Goal: Ask a question: Seek information or help from site administrators or community

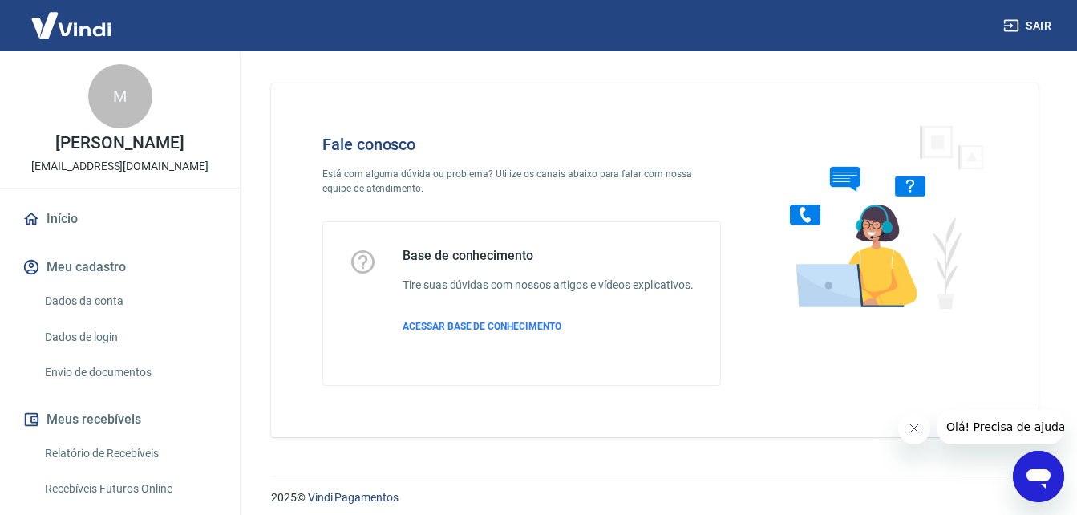
click at [1034, 467] on icon "Abrir janela de mensagens" at bounding box center [1038, 476] width 29 height 29
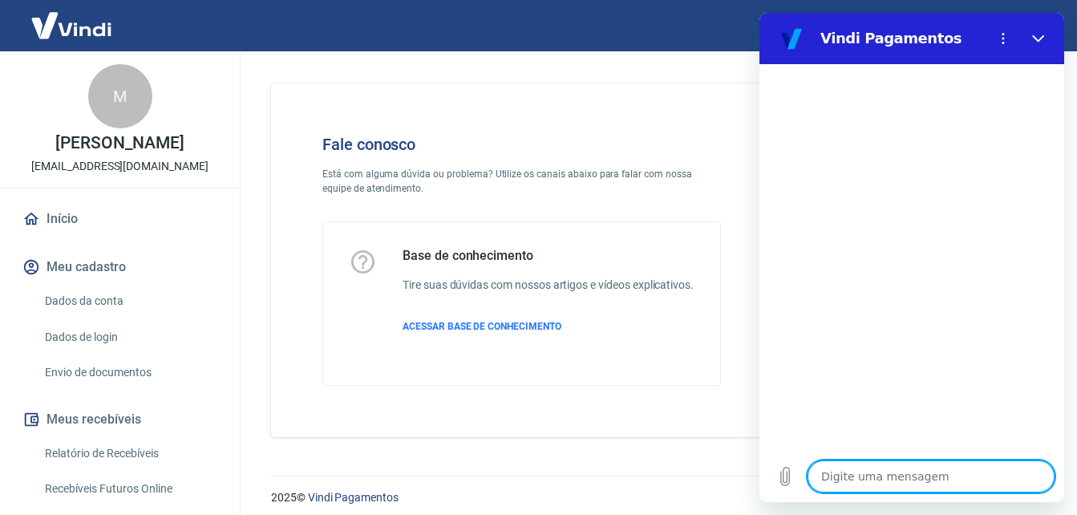
type textarea "O"
type textarea "x"
type textarea "OI"
type textarea "x"
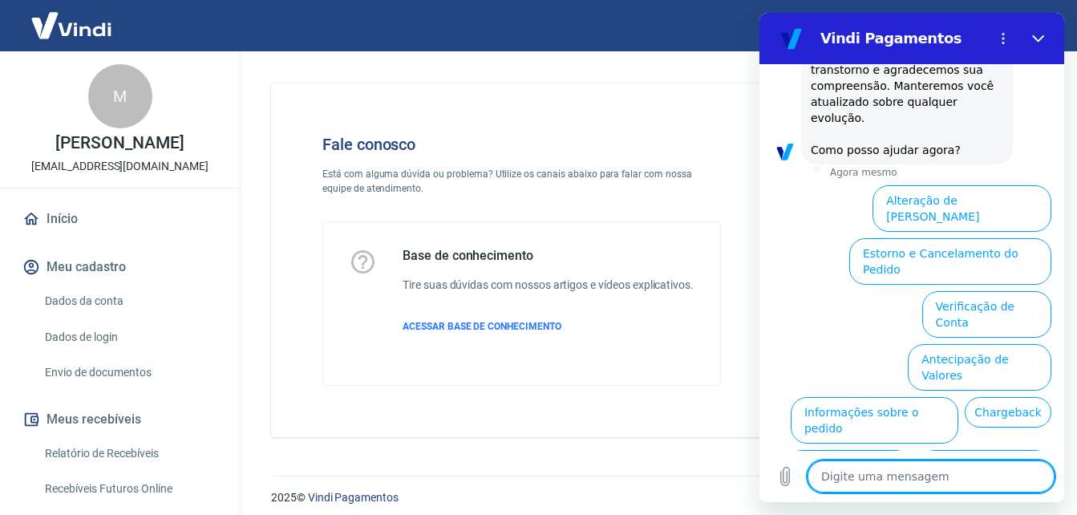
scroll to position [27, 0]
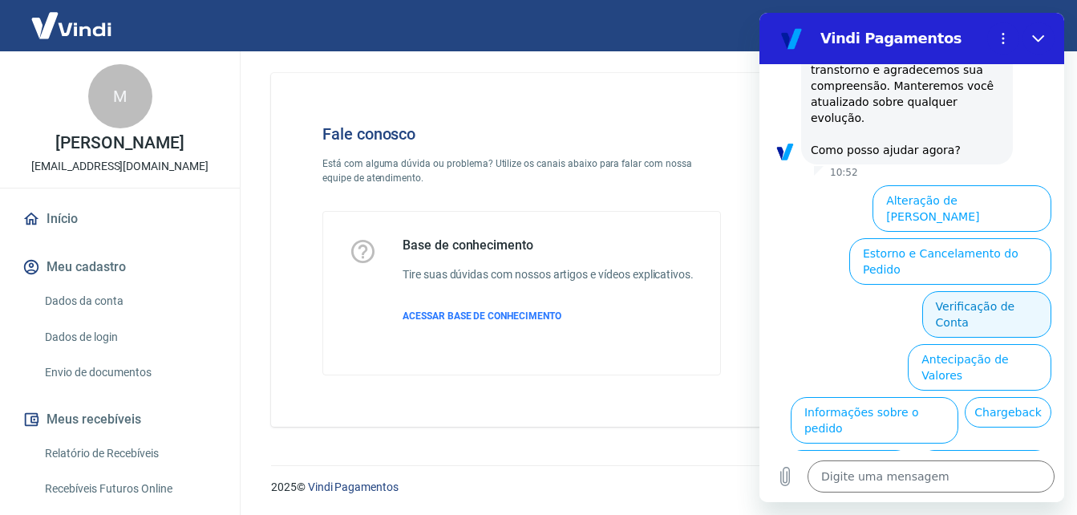
click at [958, 291] on button "Verificação de Conta" at bounding box center [986, 314] width 129 height 46
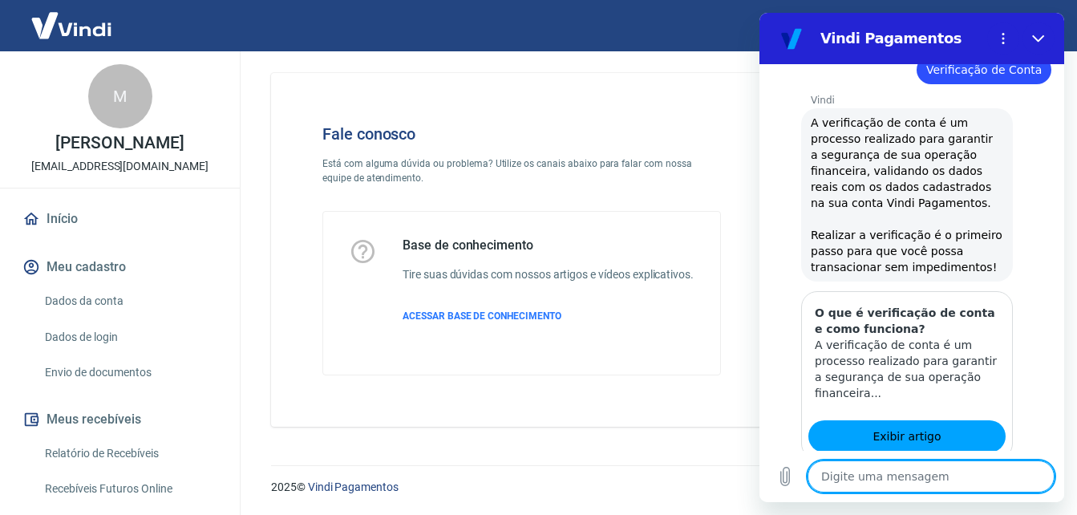
scroll to position [608, 0]
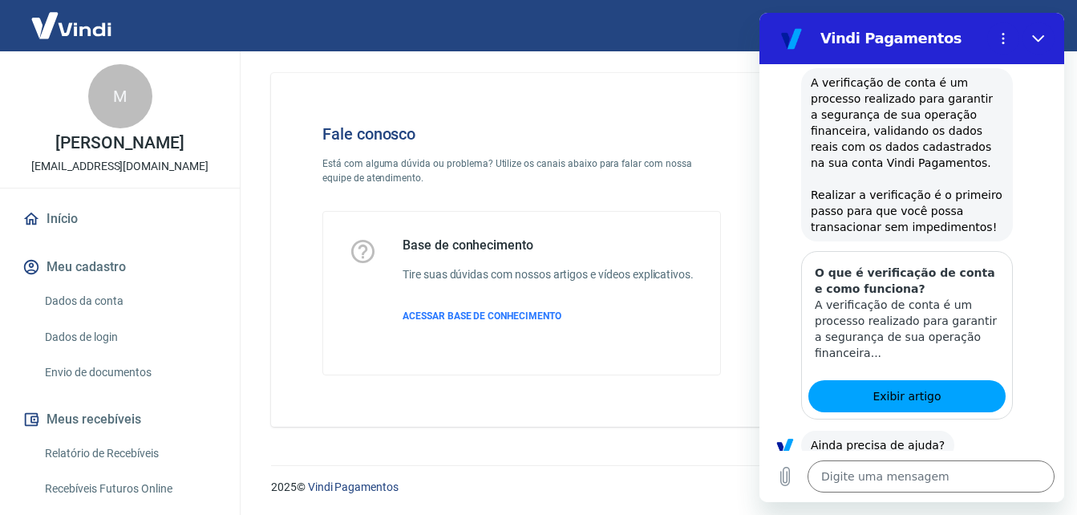
click at [956, 480] on button "Sim" at bounding box center [972, 495] width 46 height 30
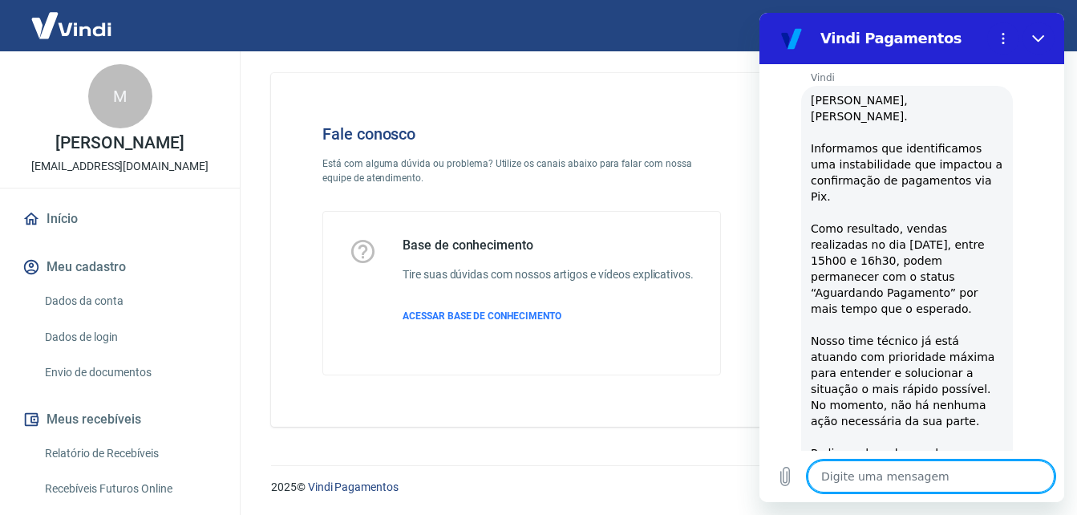
scroll to position [1380, 0]
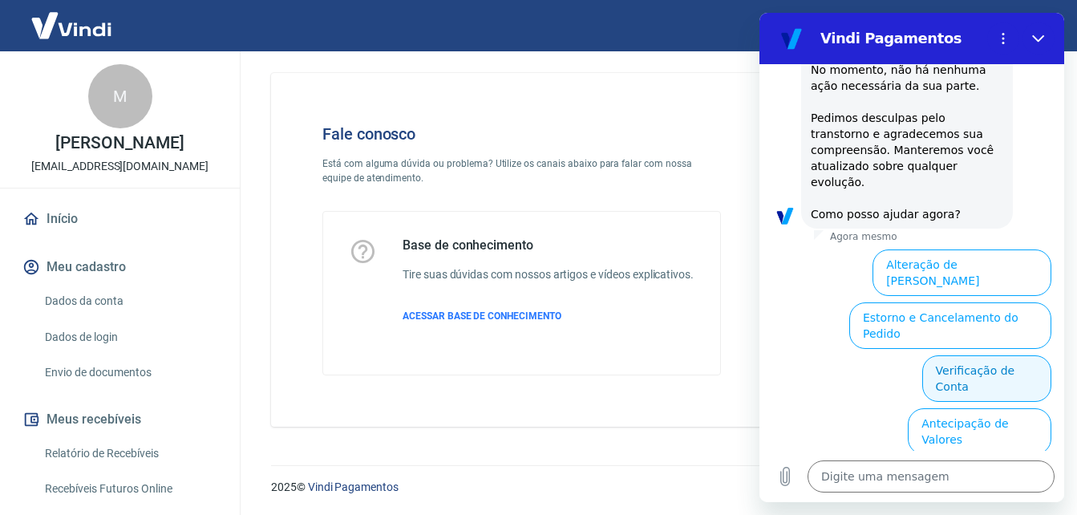
click at [992, 355] on button "Verificação de Conta" at bounding box center [986, 378] width 129 height 46
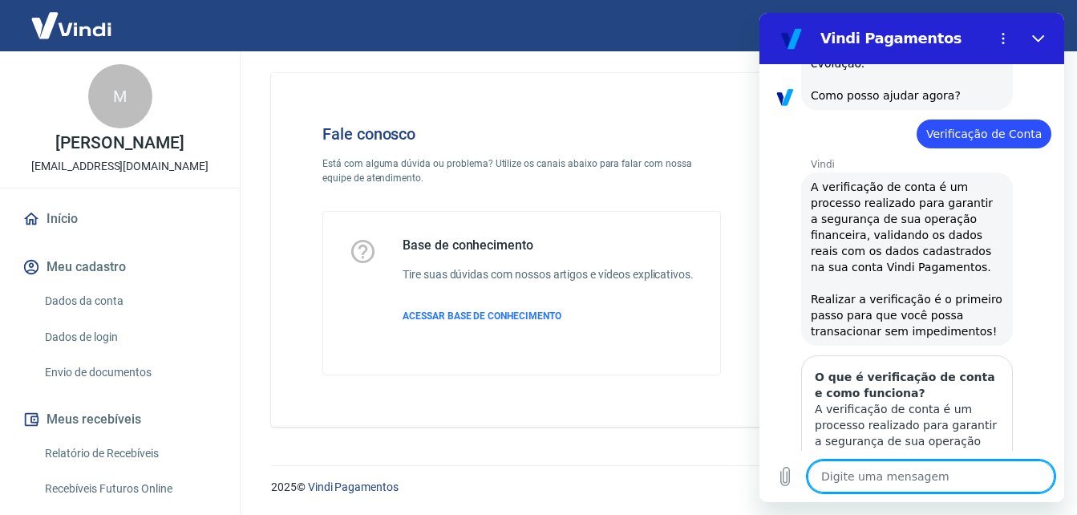
scroll to position [1538, 0]
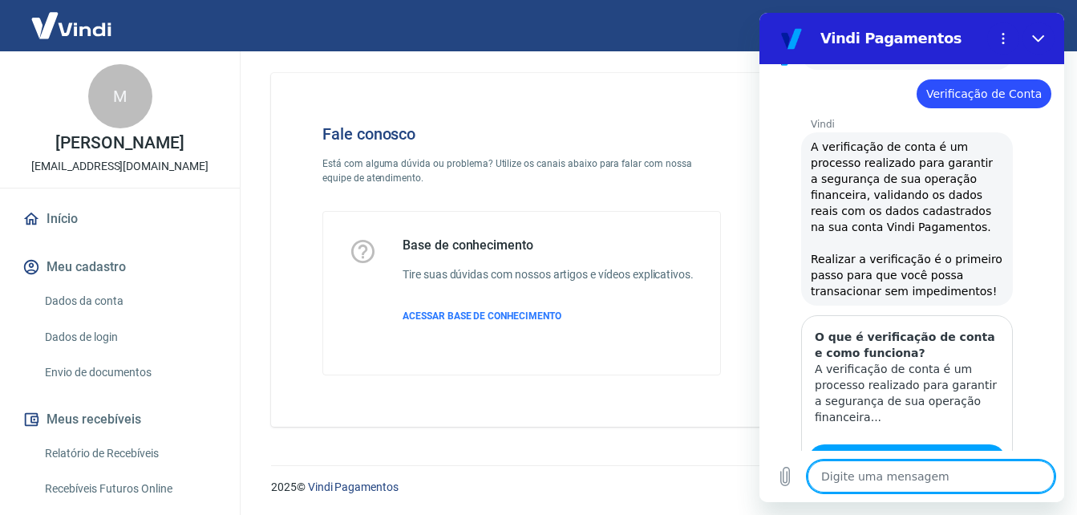
type textarea "x"
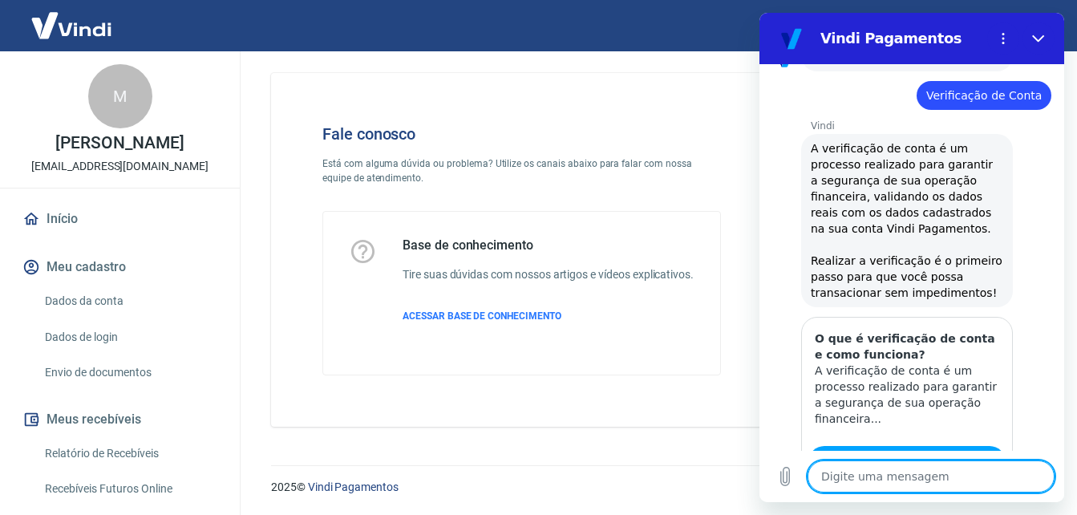
scroll to position [1540, 0]
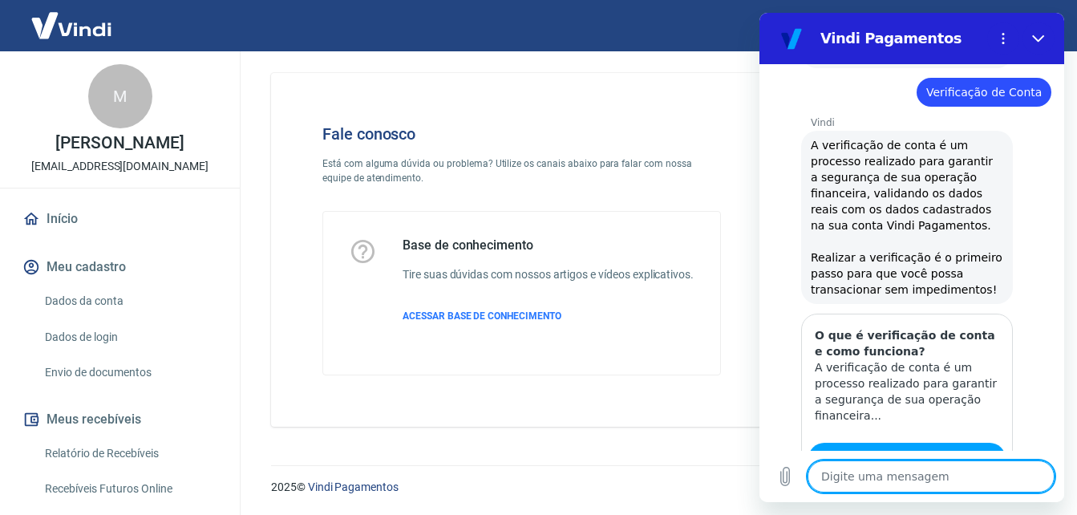
click at [947, 480] on textarea at bounding box center [930, 476] width 247 height 32
type textarea "F"
type textarea "x"
type textarea "FL"
type textarea "x"
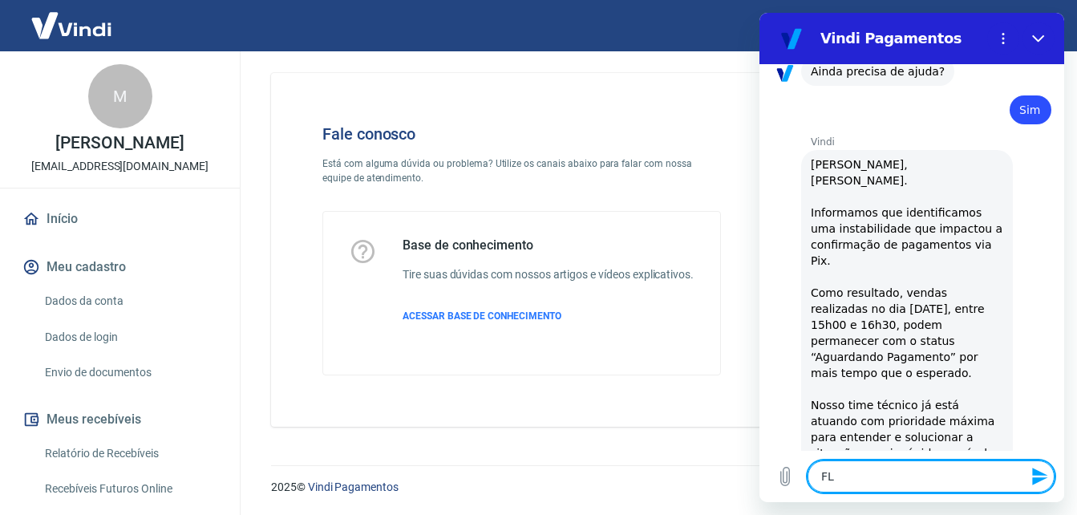
type textarea "FLA"
type textarea "x"
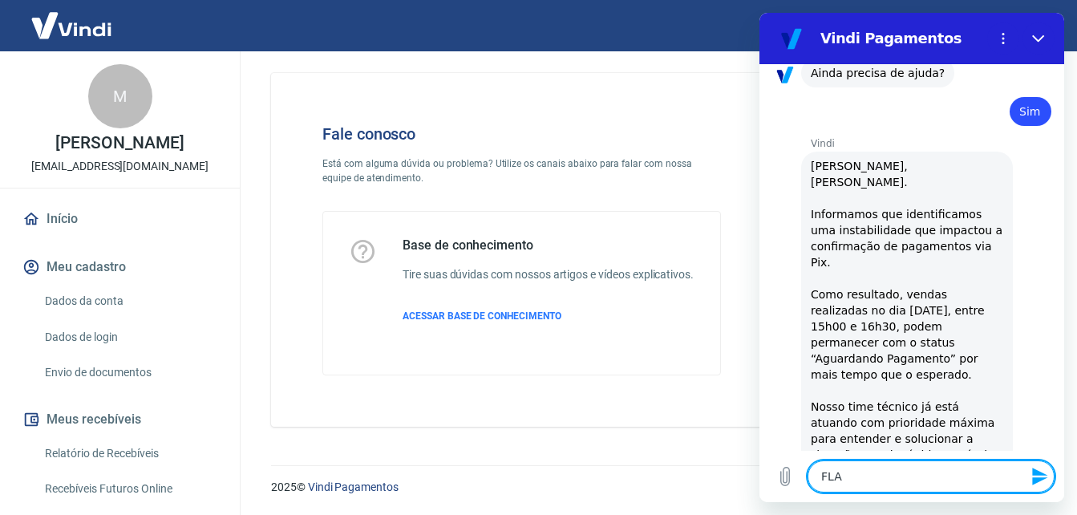
type textarea "FLAR"
type textarea "x"
type textarea "FLAR"
type textarea "x"
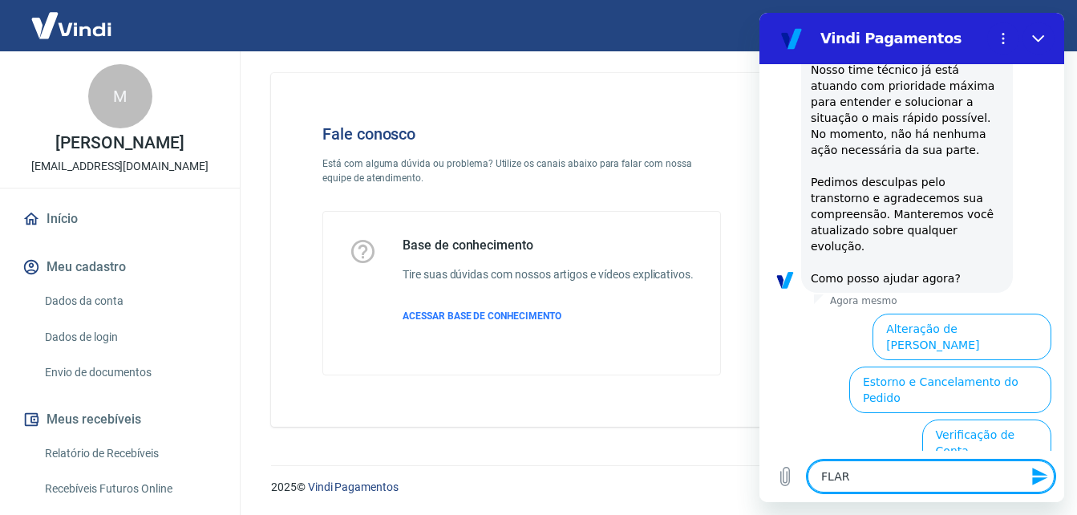
type textarea "FLAR"
type textarea "x"
type textarea "FLA"
type textarea "x"
type textarea "FL"
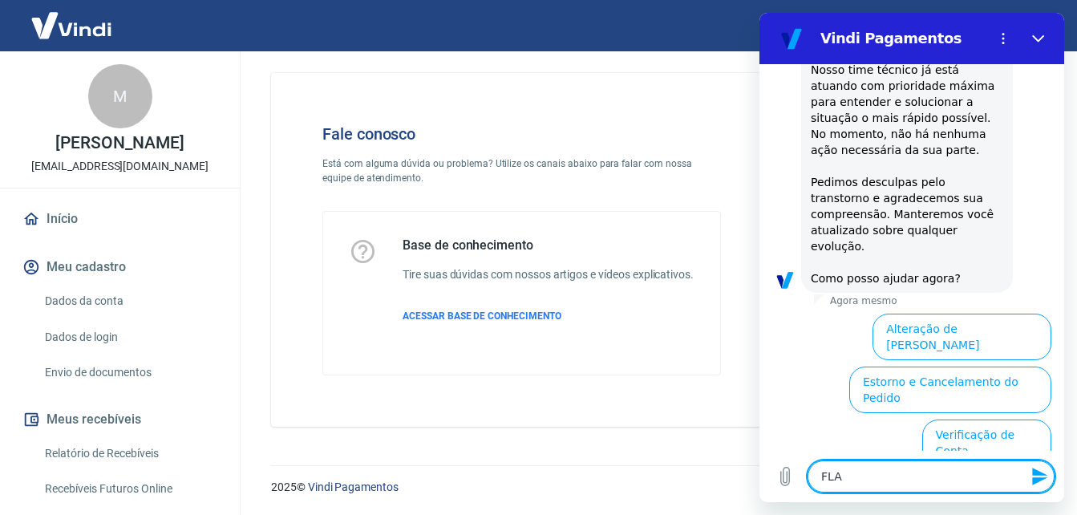
type textarea "x"
type textarea "F"
type textarea "x"
type textarea "F"
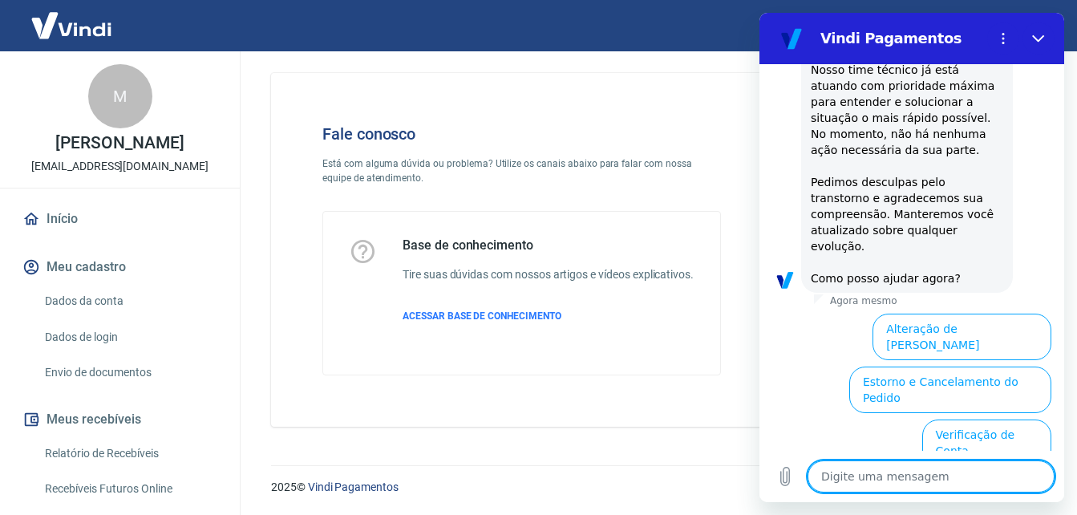
type textarea "x"
type textarea "FA"
type textarea "x"
type textarea "FAL"
type textarea "x"
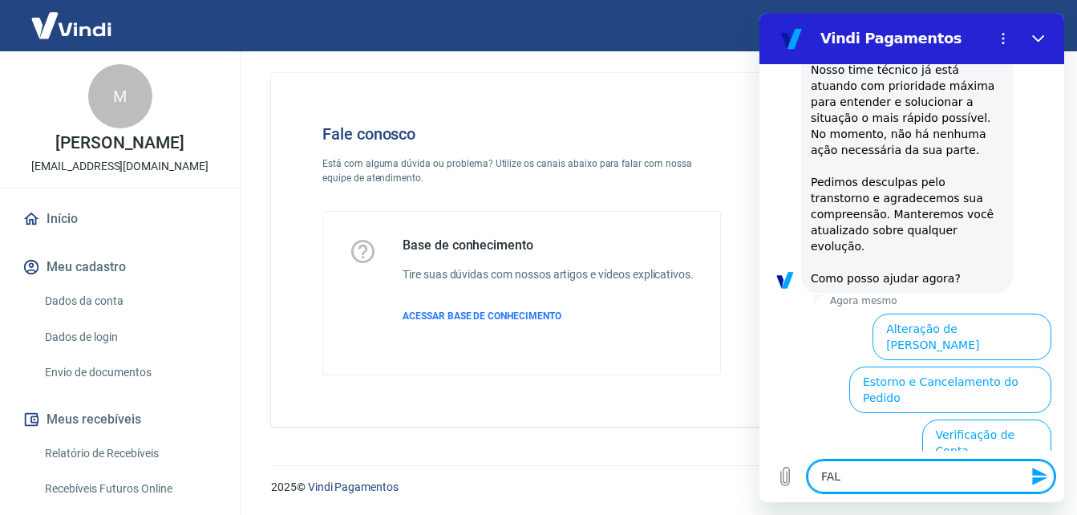
type textarea "FALA"
type textarea "x"
type textarea "FALAR"
type textarea "x"
type textarea "FALAR"
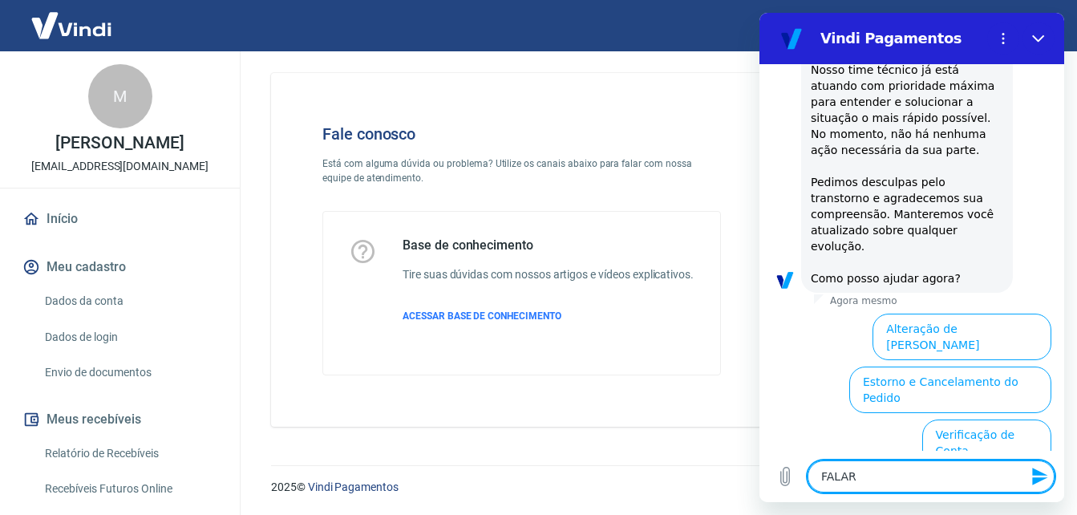
type textarea "x"
type textarea "FALAR C"
type textarea "x"
type textarea "FALAR CO"
type textarea "x"
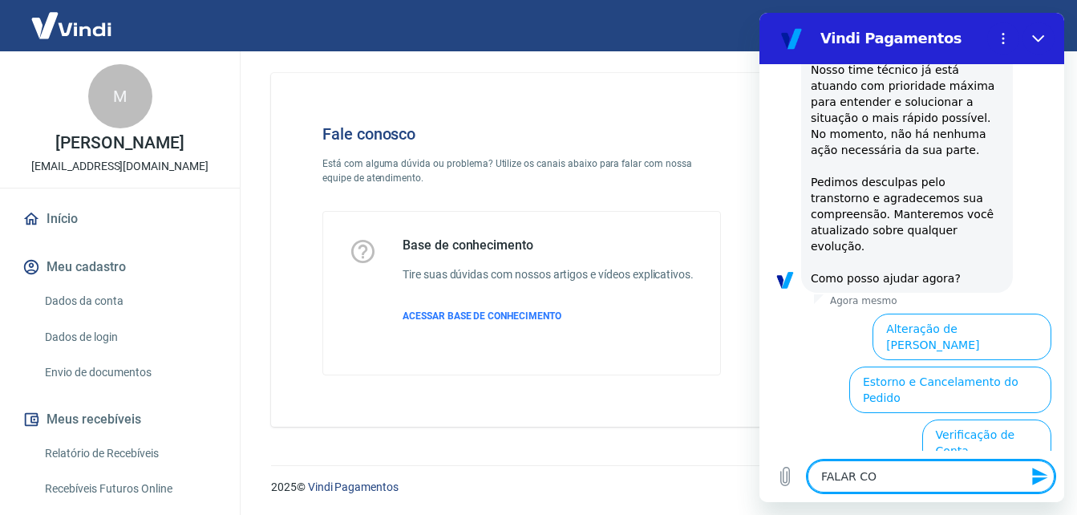
type textarea "FALAR COM"
type textarea "x"
type textarea "FALAR COM"
type textarea "x"
type textarea "FALAR COM T"
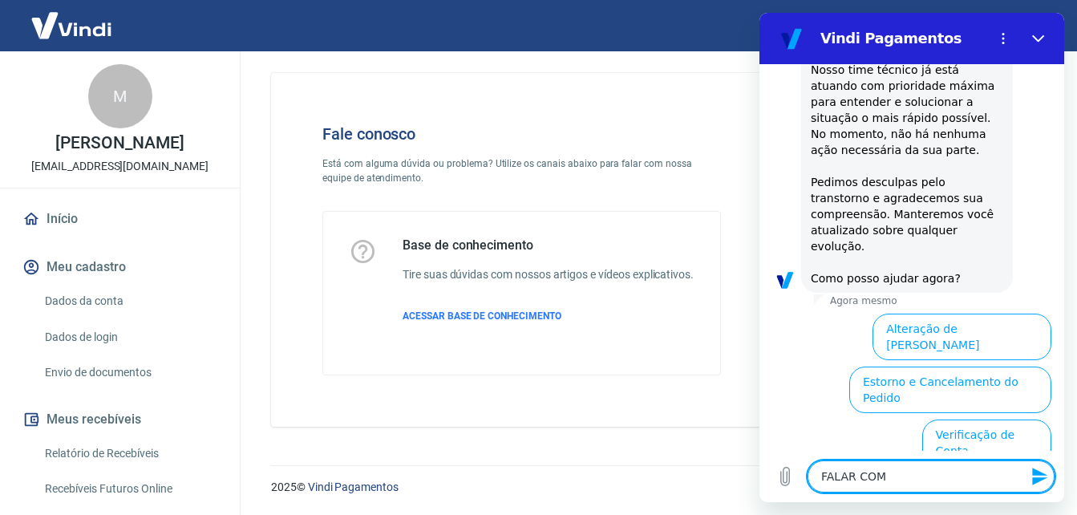
type textarea "x"
type textarea "FALAR COM"
type textarea "x"
type textarea "FALAR COM A"
type textarea "x"
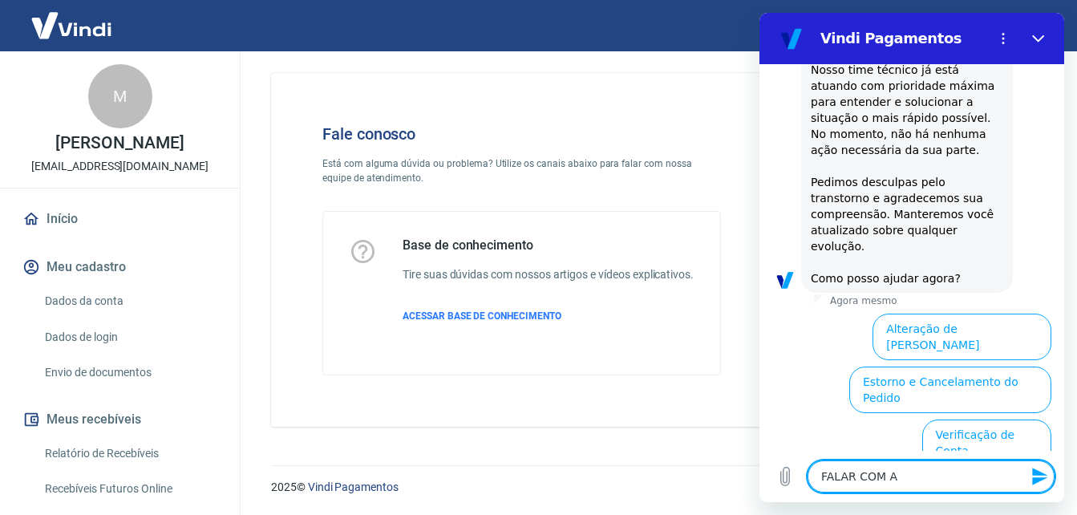
type textarea "FALAR COM AT"
type textarea "x"
type textarea "FALAR COM ATE"
type textarea "x"
type textarea "FALAR COM [GEOGRAPHIC_DATA]"
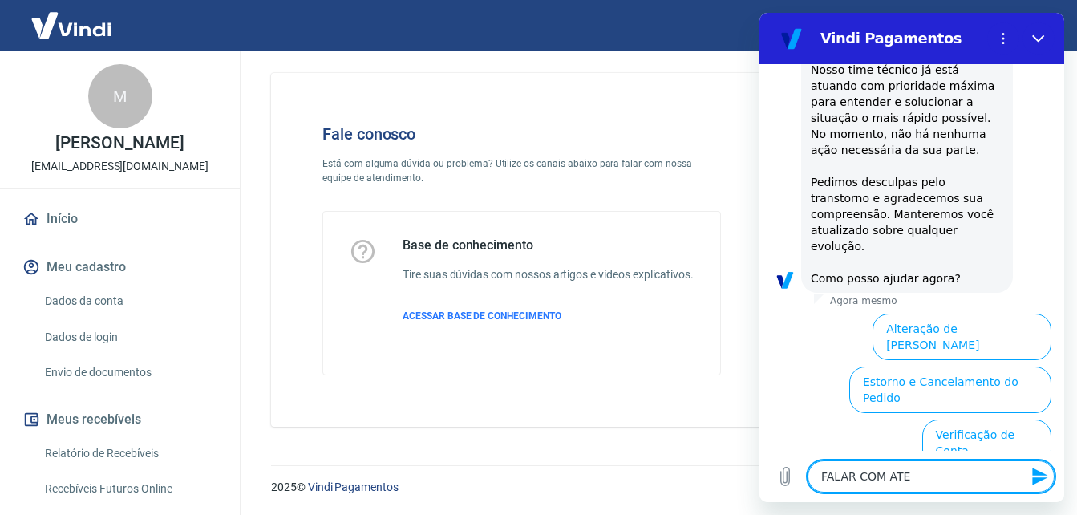
type textarea "x"
type textarea "FALAR COM ATEND"
type textarea "x"
type textarea "FALAR COM ATENDE"
type textarea "x"
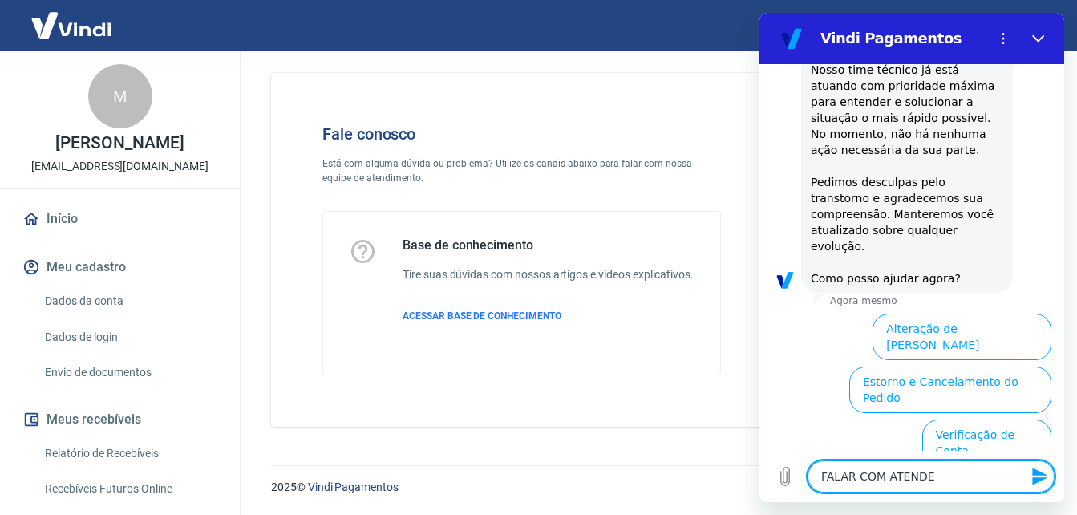
type textarea "FALAR COM ATENDEN"
type textarea "x"
type textarea "FALAR COM ATENDENT"
type textarea "x"
type textarea "FALAR COM ATENDENTE"
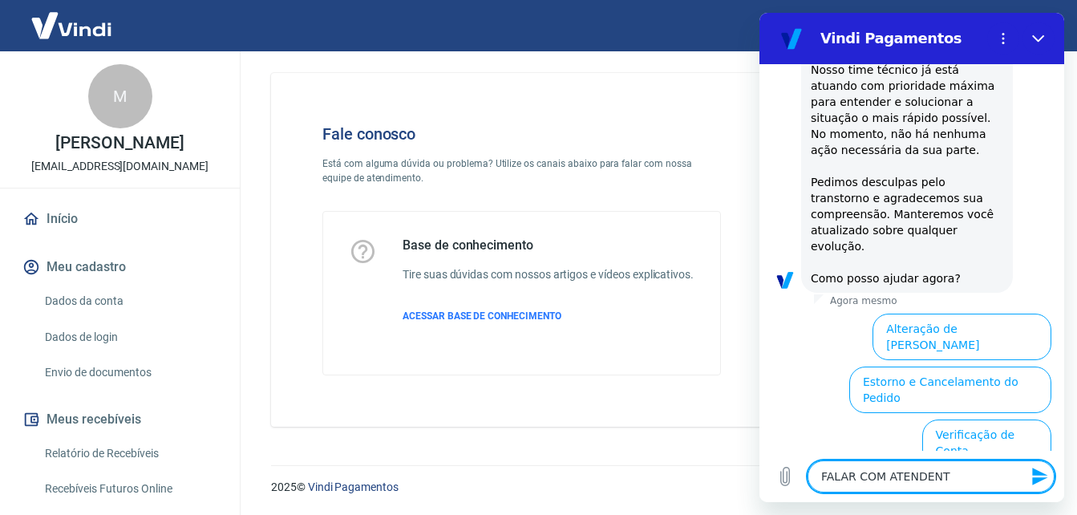
type textarea "x"
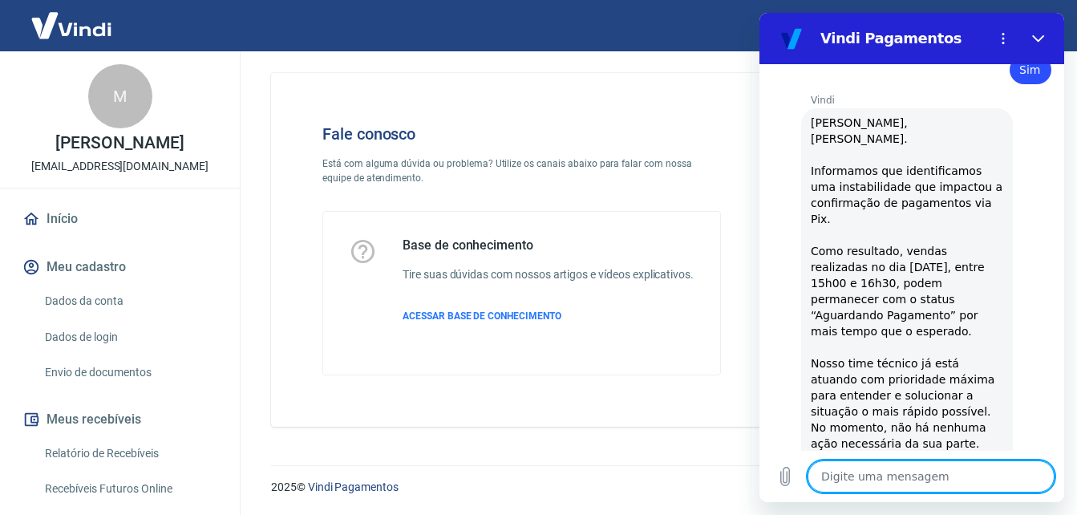
type textarea "x"
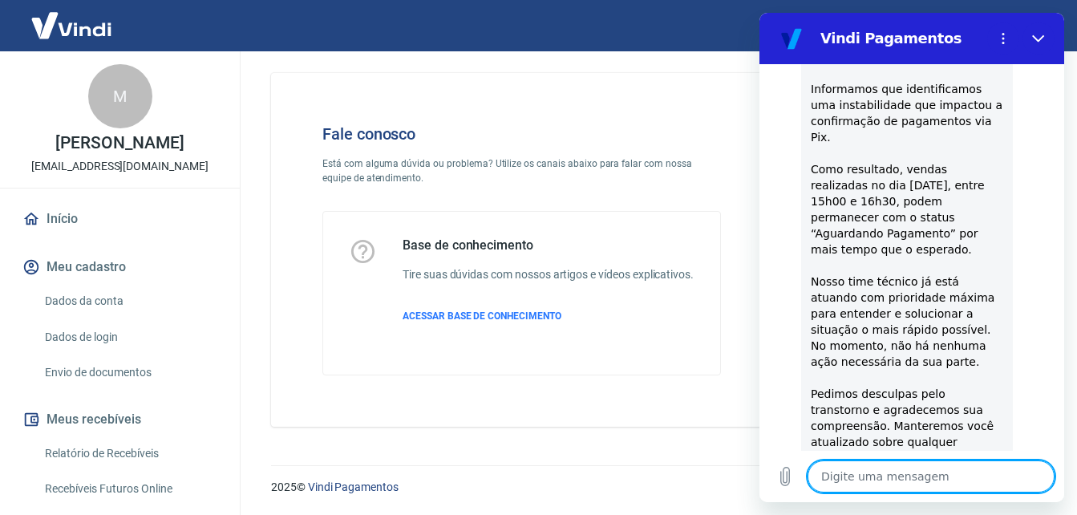
scroll to position [2101, 0]
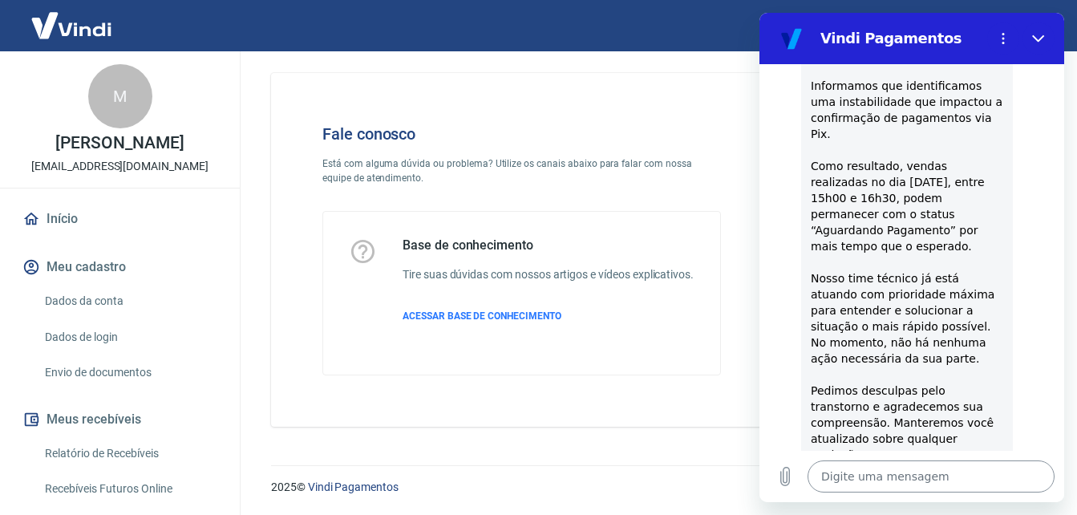
click at [843, 470] on textarea at bounding box center [930, 476] width 247 height 32
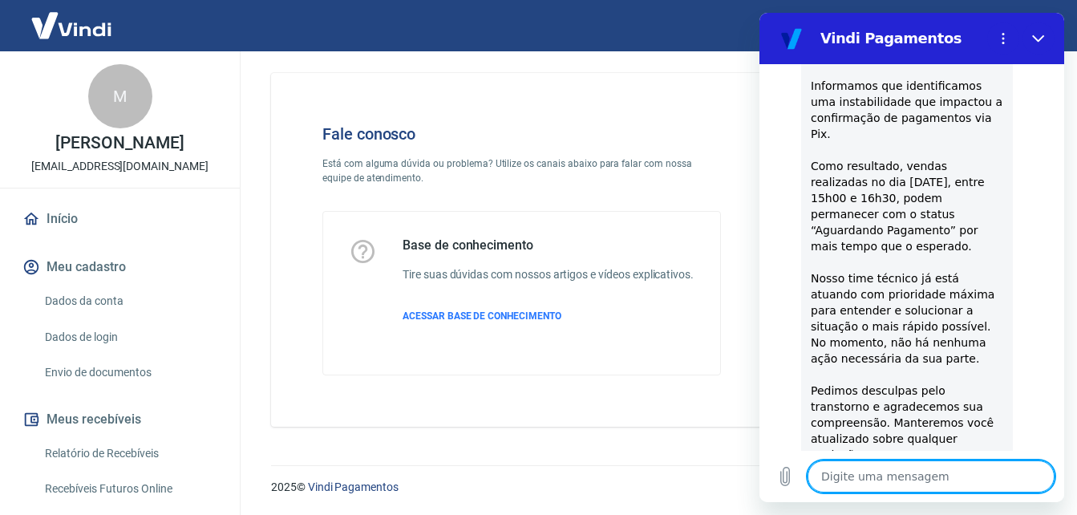
type textarea "O"
type textarea "x"
type textarea "OI"
type textarea "x"
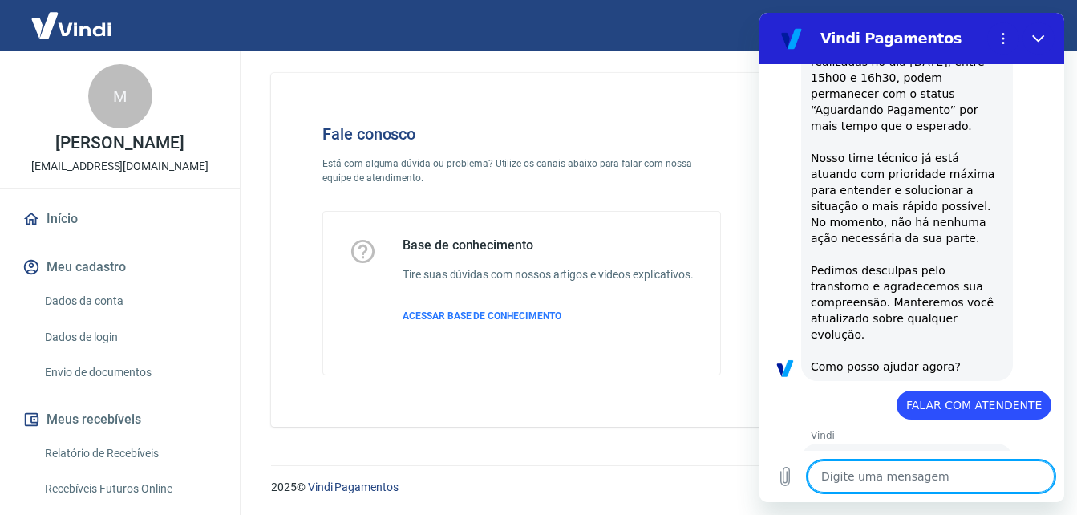
scroll to position [2224, 0]
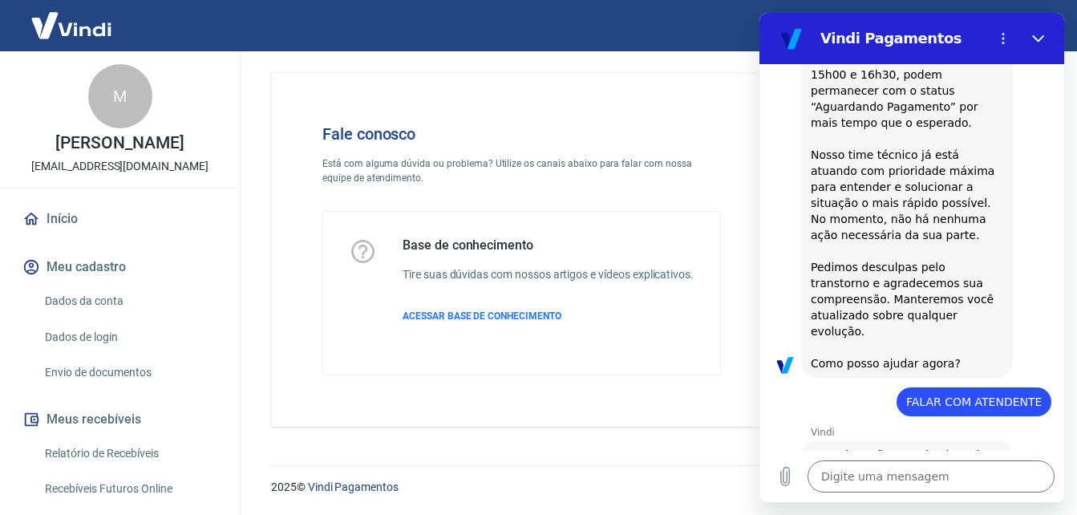
click at [1067, 406] on div "Fale conosco Está com alguma dúvida ou problema? Utilize os canais abaixo para …" at bounding box center [654, 243] width 844 height 405
type textarea "x"
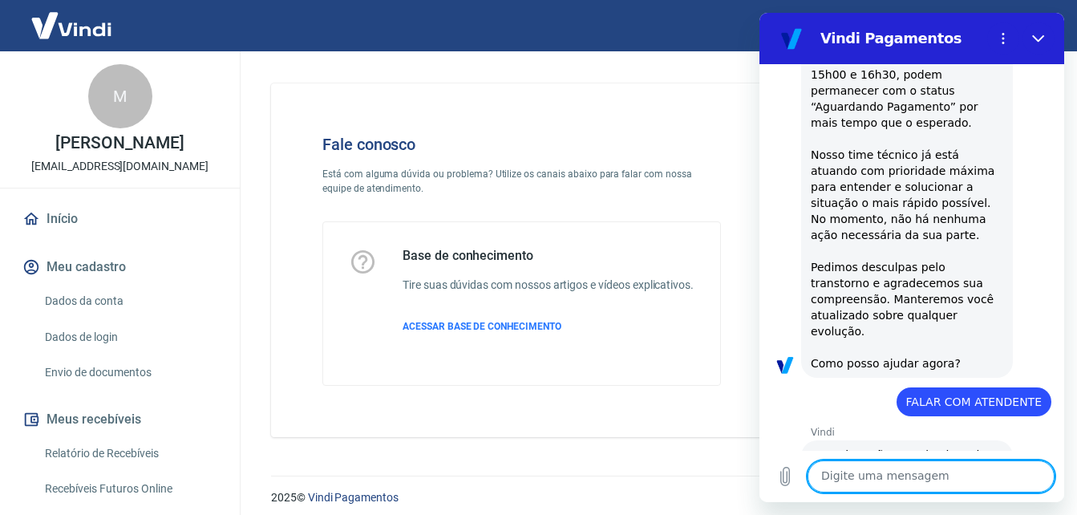
scroll to position [27, 0]
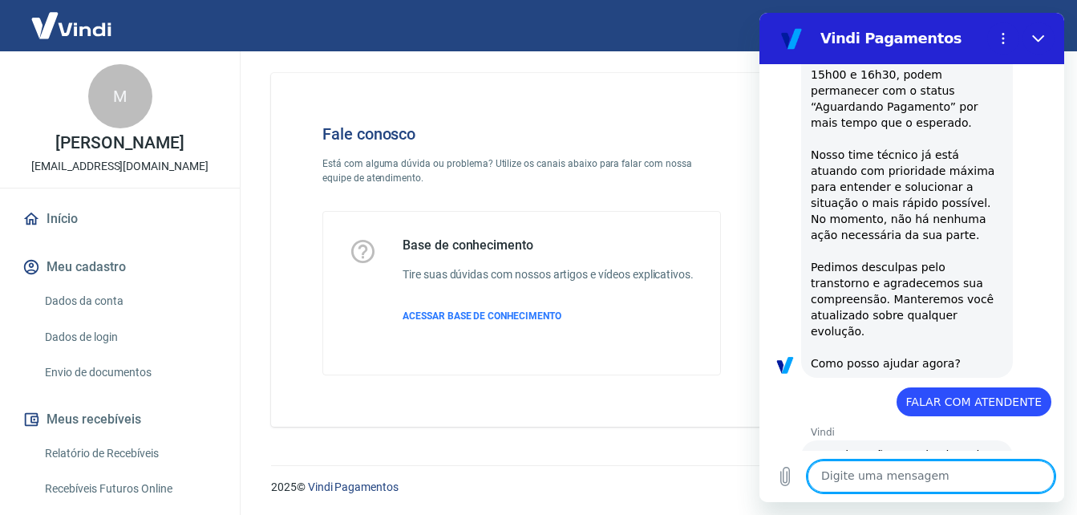
click at [875, 465] on textarea at bounding box center [930, 476] width 247 height 32
type textarea "ooo"
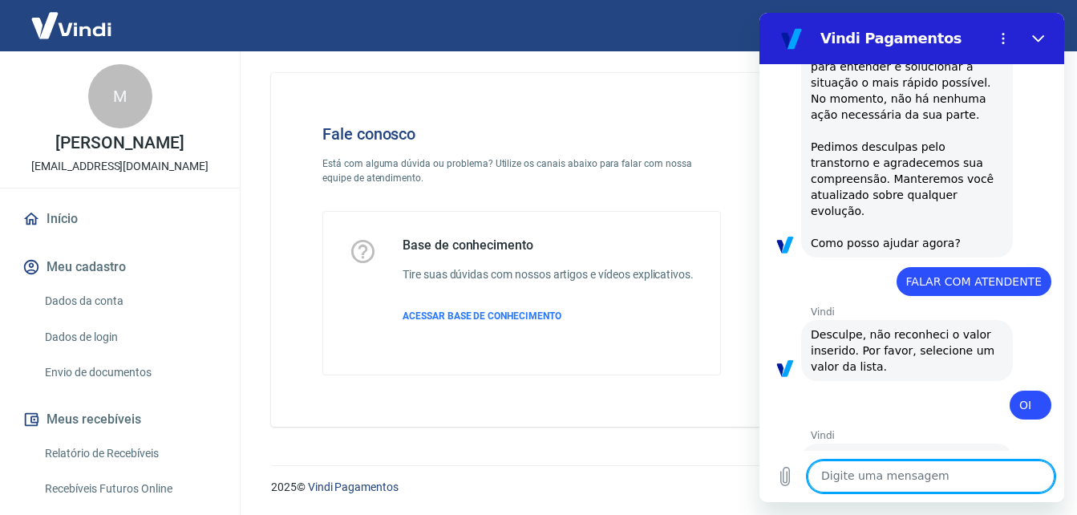
scroll to position [2348, 0]
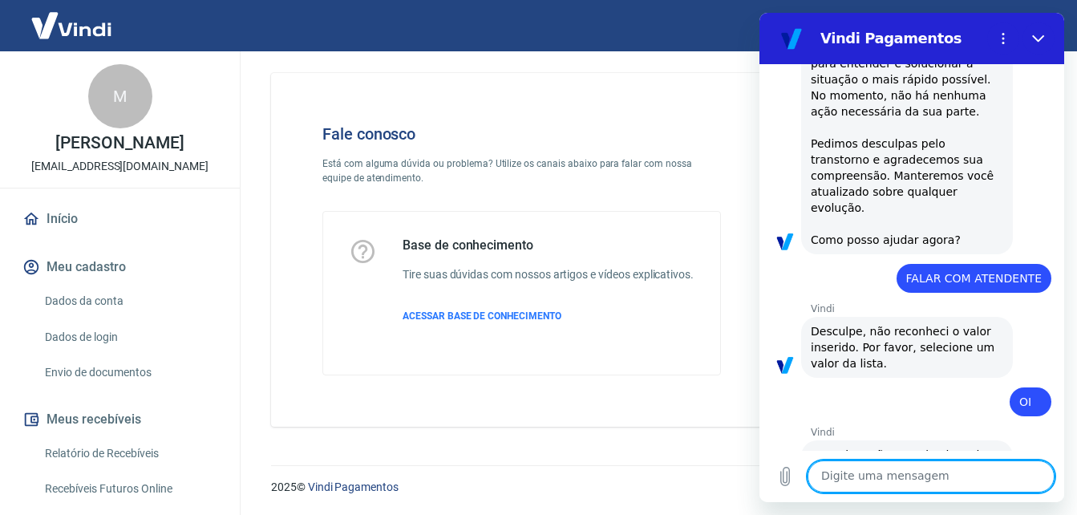
click at [966, 468] on textarea at bounding box center [930, 476] width 247 height 32
click at [871, 467] on textarea at bounding box center [930, 476] width 247 height 32
type textarea "2"
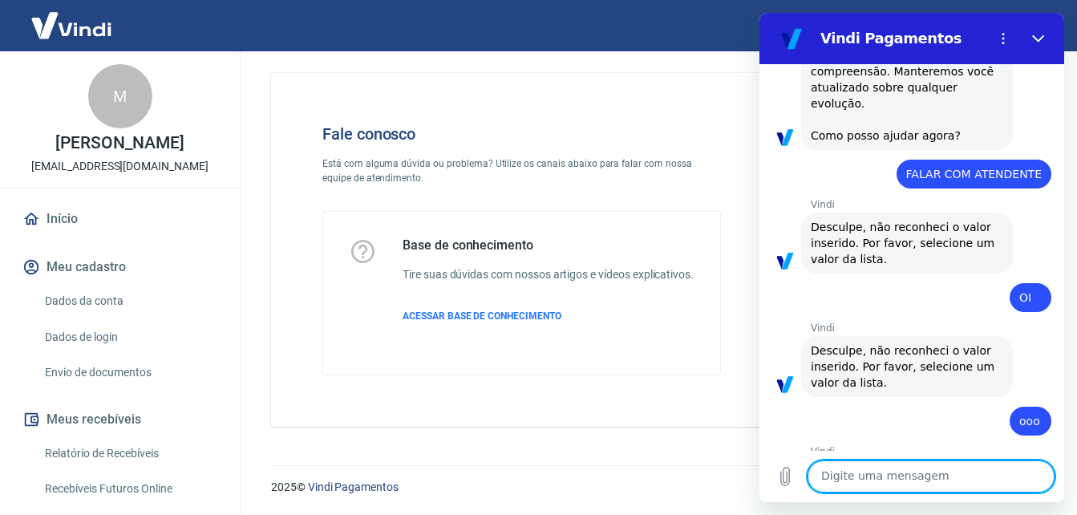
scroll to position [2741, 0]
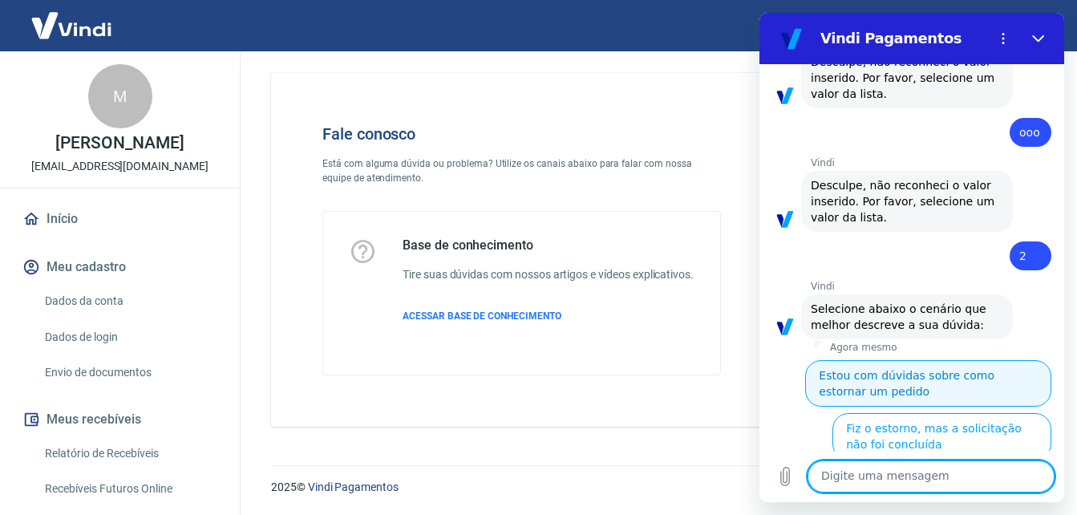
click at [907, 360] on button "Estou com dúvidas sobre como estornar um pedido" at bounding box center [928, 383] width 246 height 46
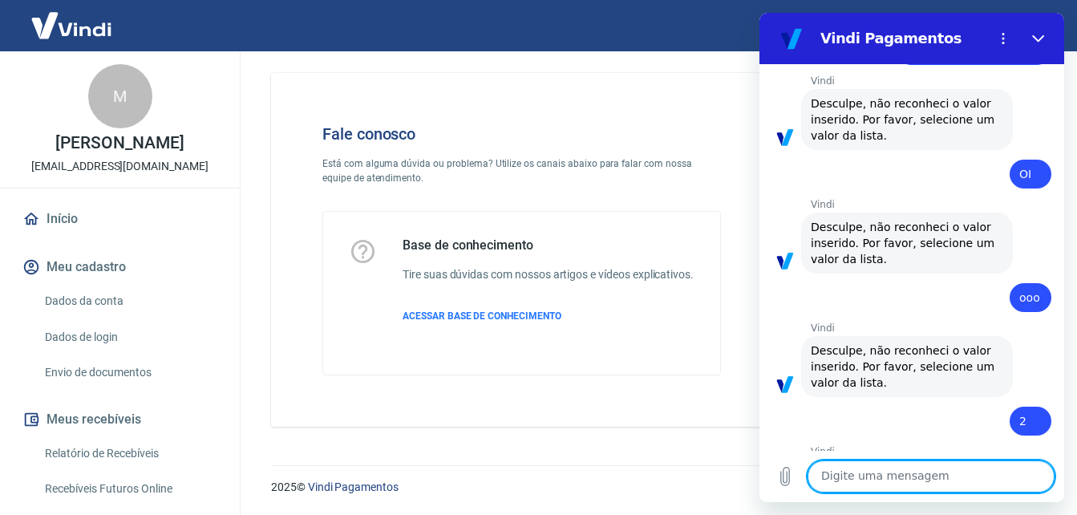
scroll to position [2689, 0]
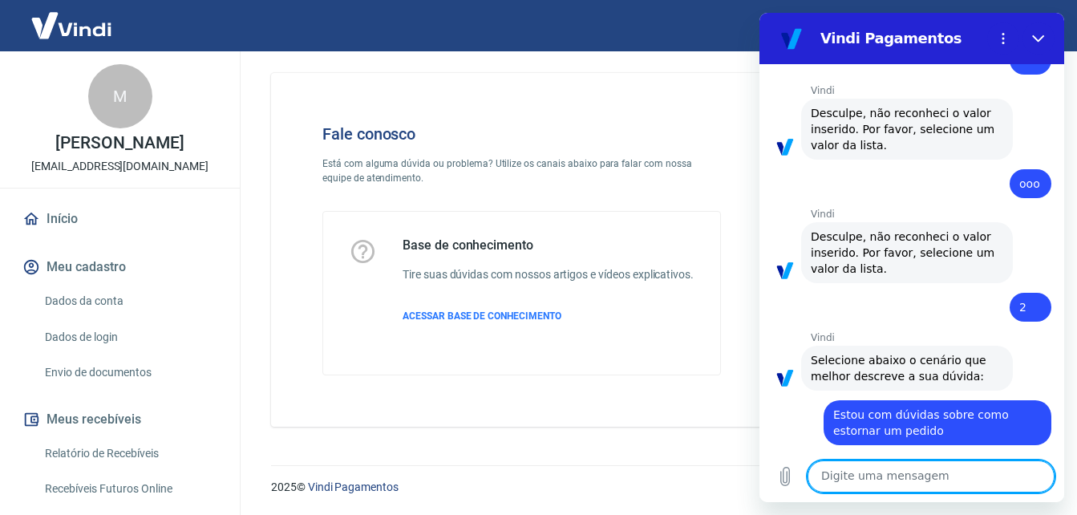
type textarea "2"
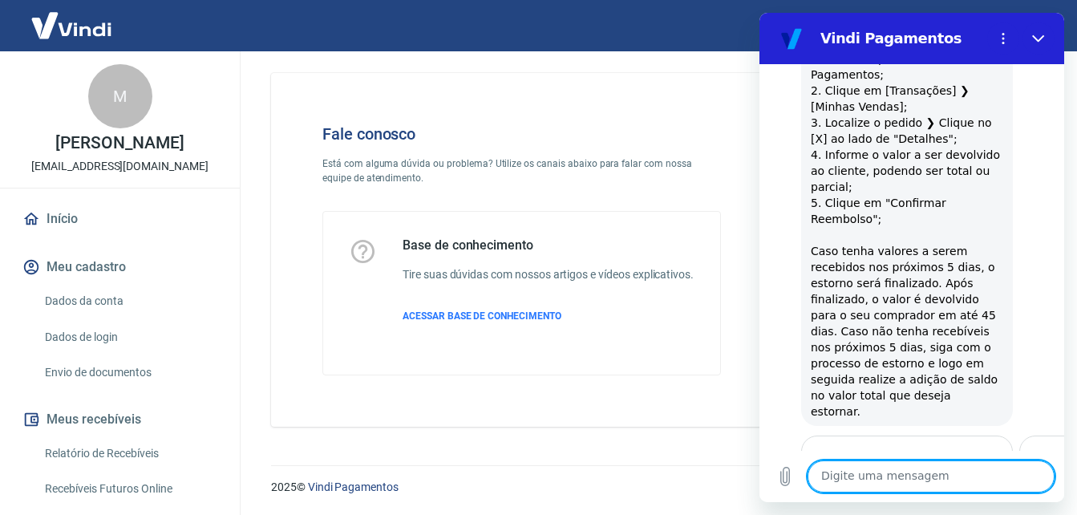
scroll to position [3358, 0]
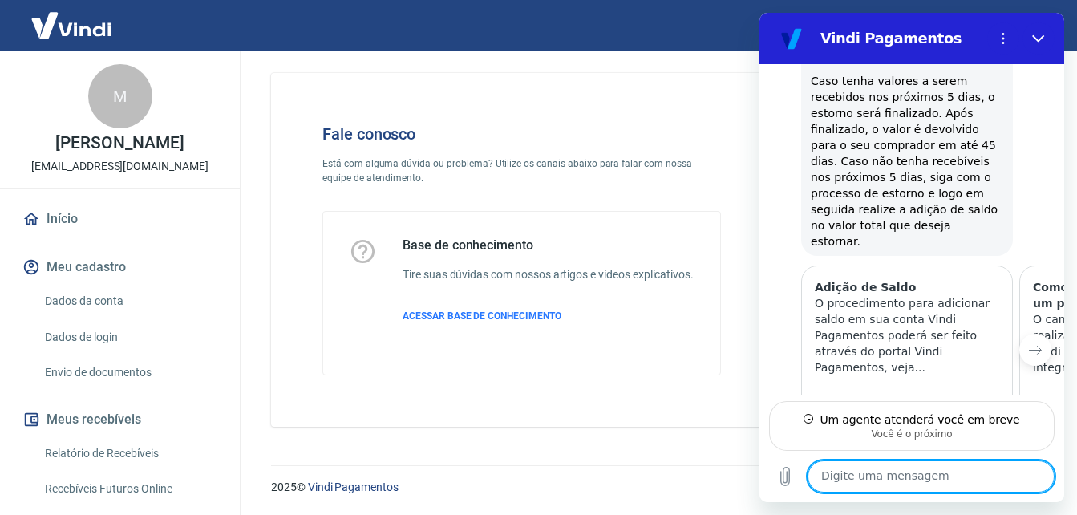
scroll to position [3472, 0]
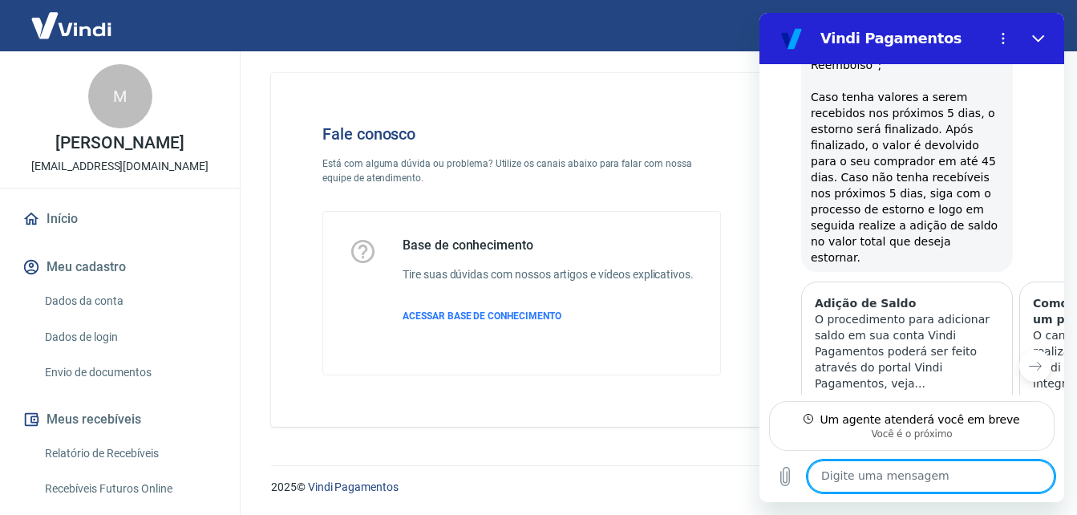
click at [966, 482] on textarea at bounding box center [930, 476] width 247 height 32
type textarea "oi"
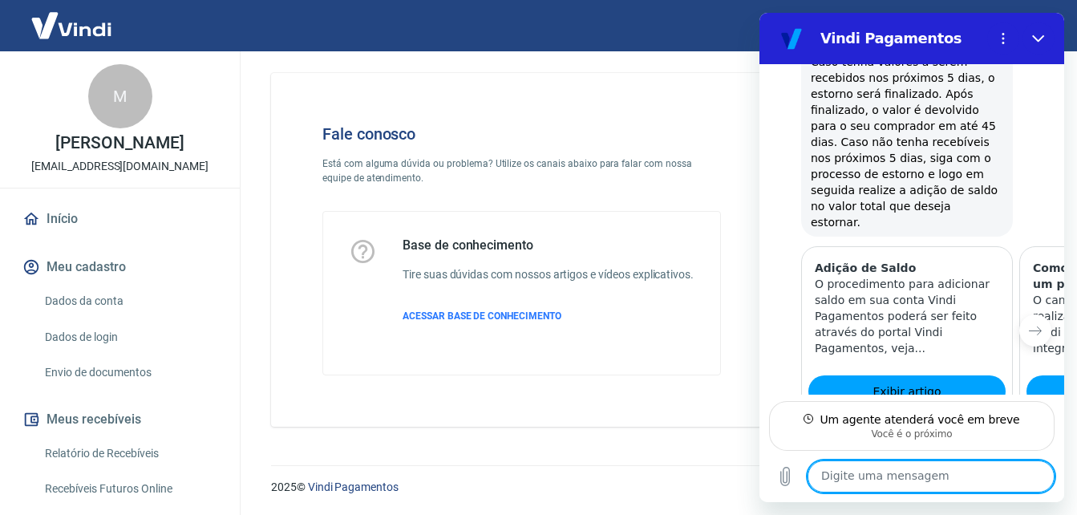
scroll to position [3510, 0]
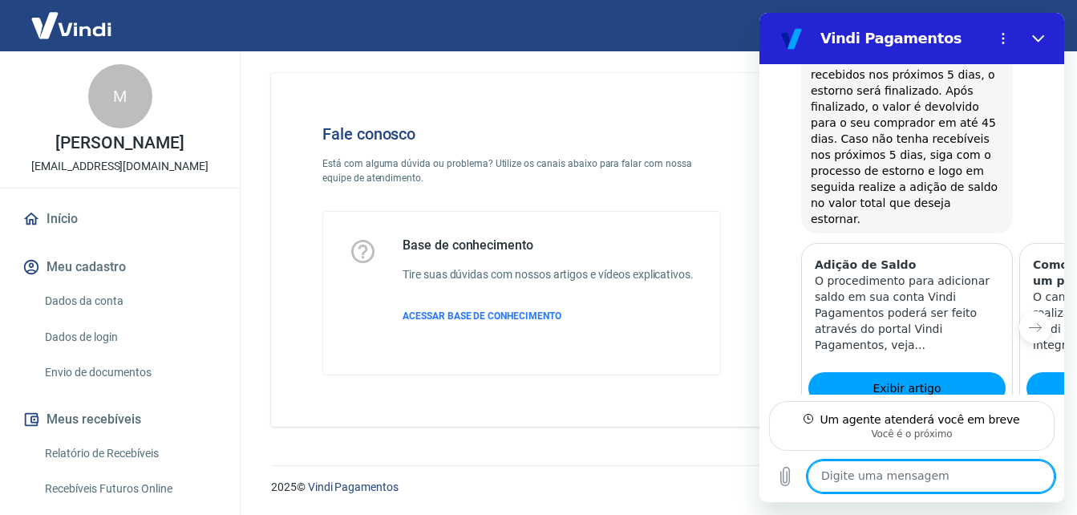
click at [961, 490] on textarea at bounding box center [930, 476] width 247 height 32
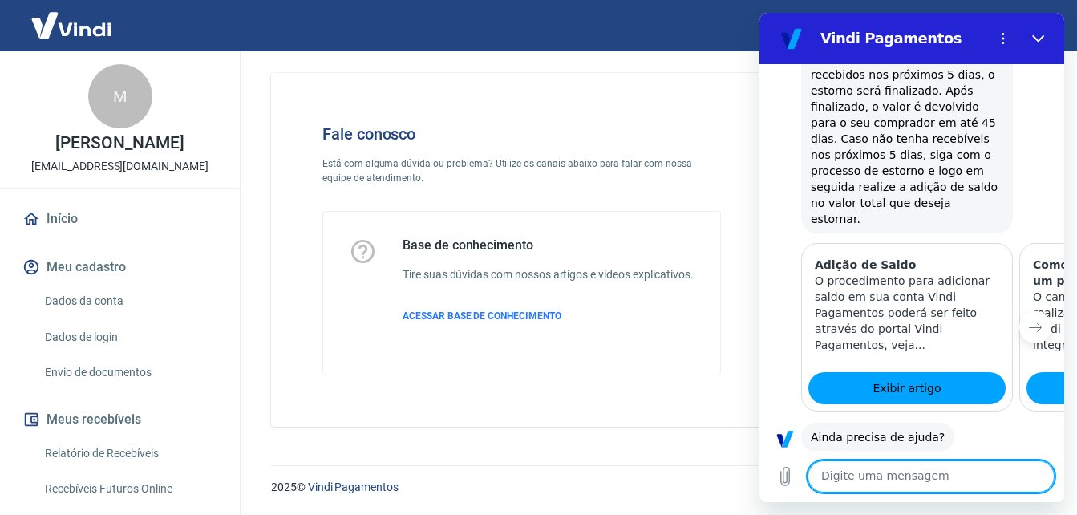
scroll to position [3587, 0]
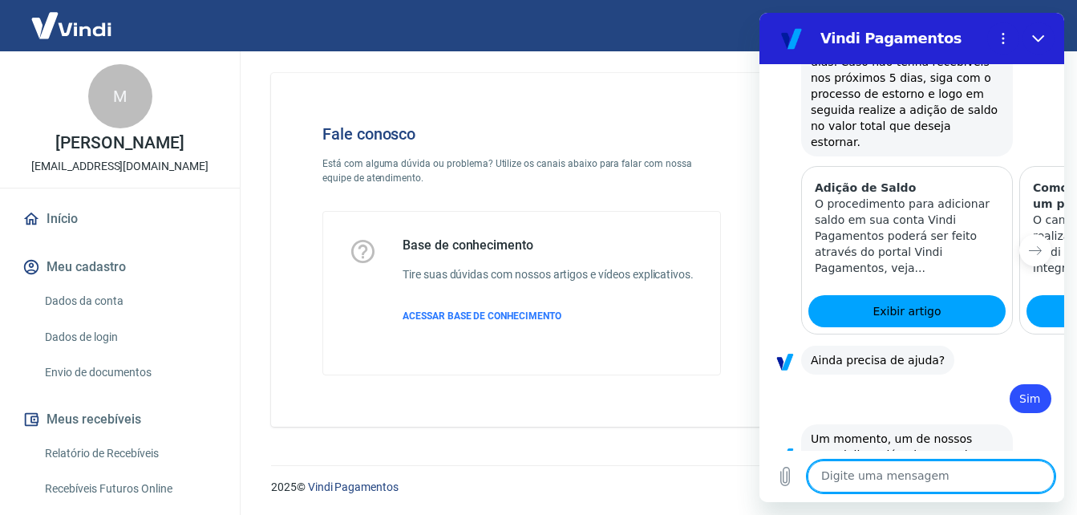
click at [908, 475] on textarea at bounding box center [930, 476] width 247 height 32
type textarea "como vc esta"
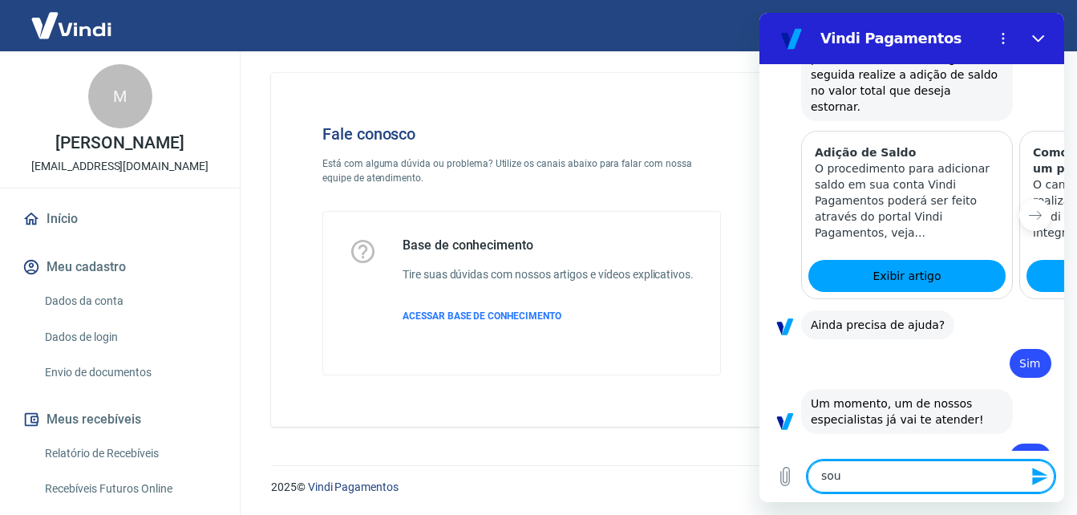
scroll to position [3626, 0]
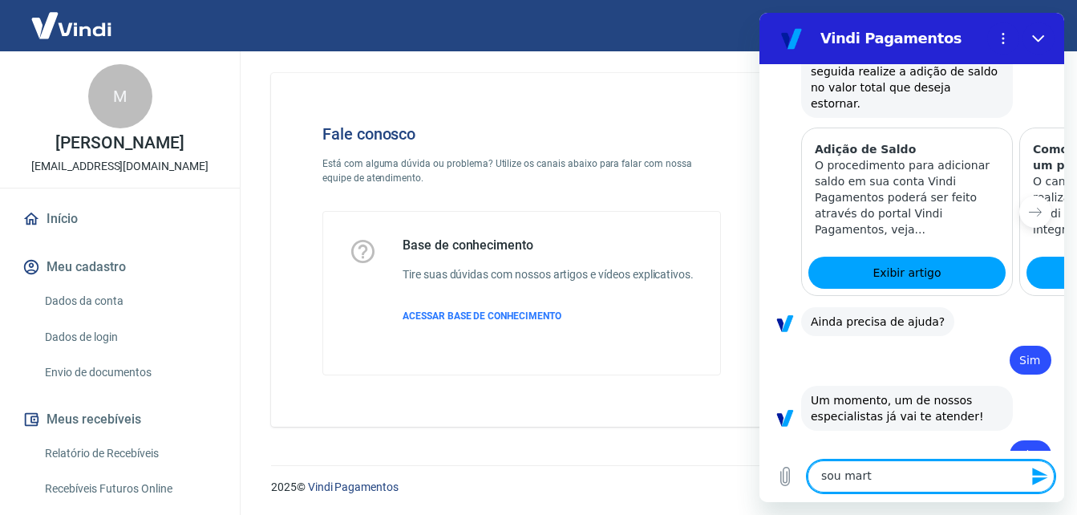
type textarea "sou marta"
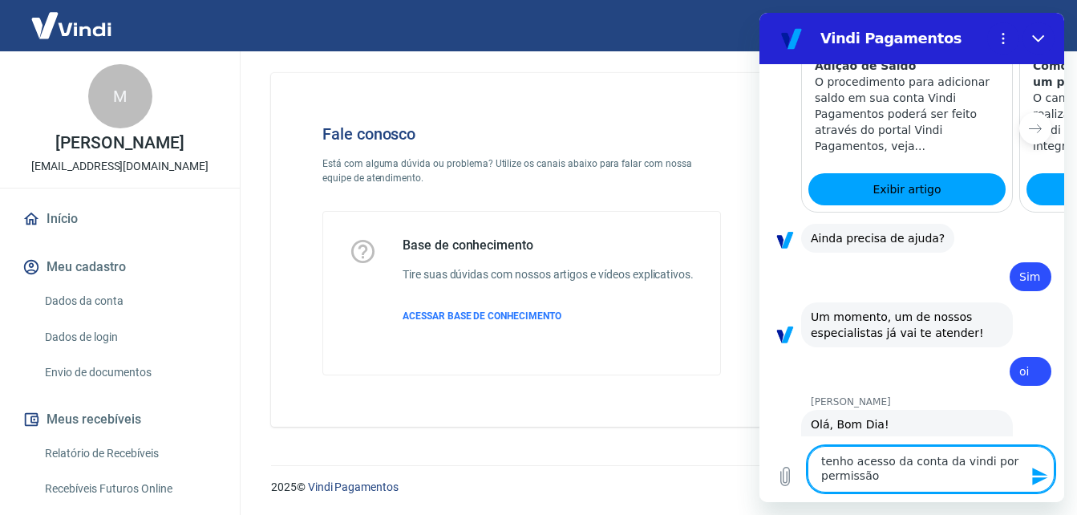
scroll to position [0, 0]
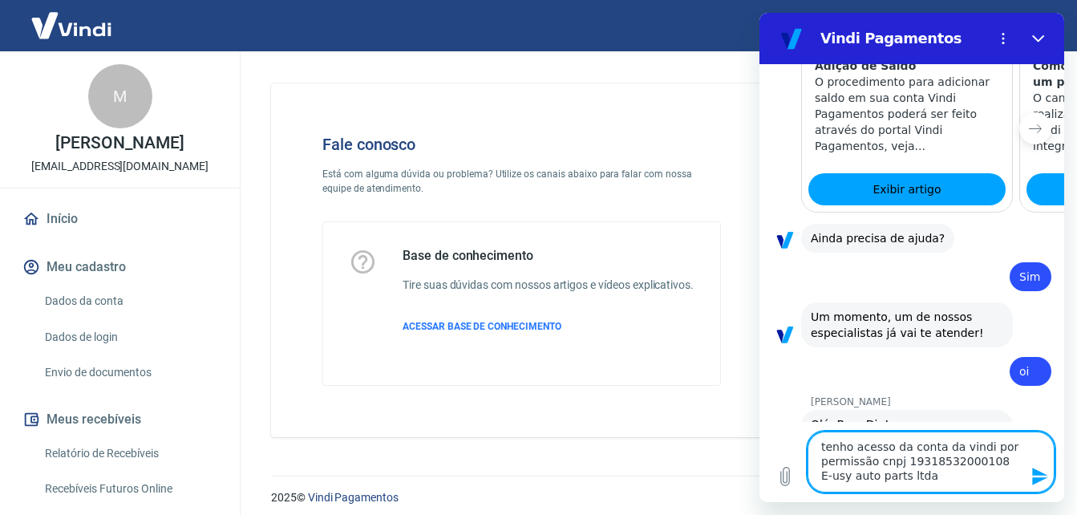
type textarea "tenho acesso da conta da vindi por permissão cnpj 19318532000108 E-usy auto par…"
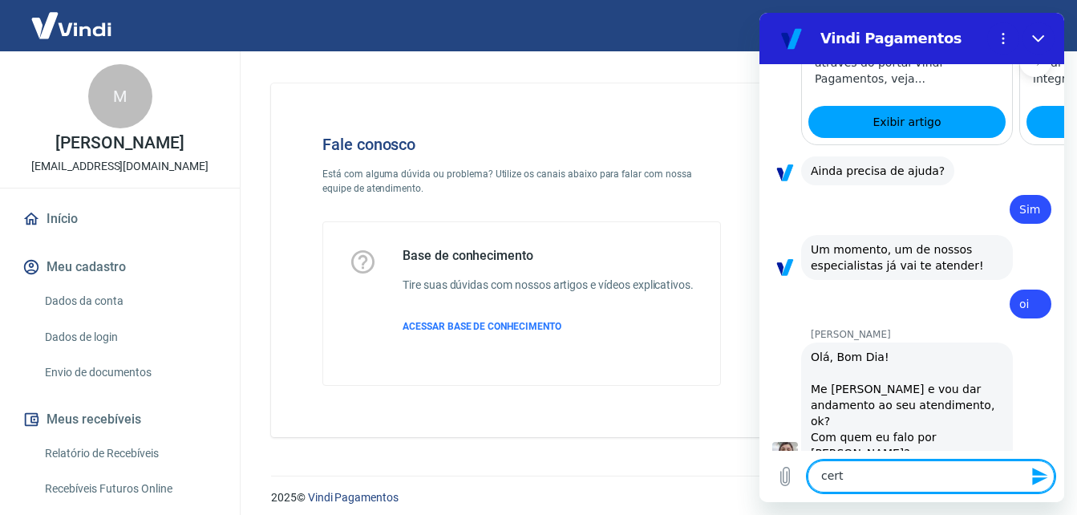
type textarea "certo"
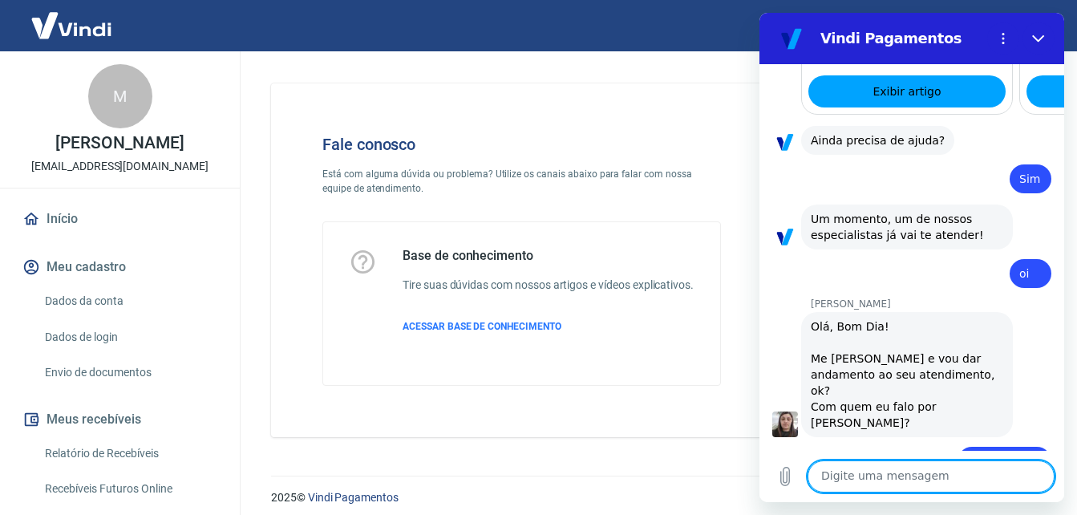
scroll to position [3810, 0]
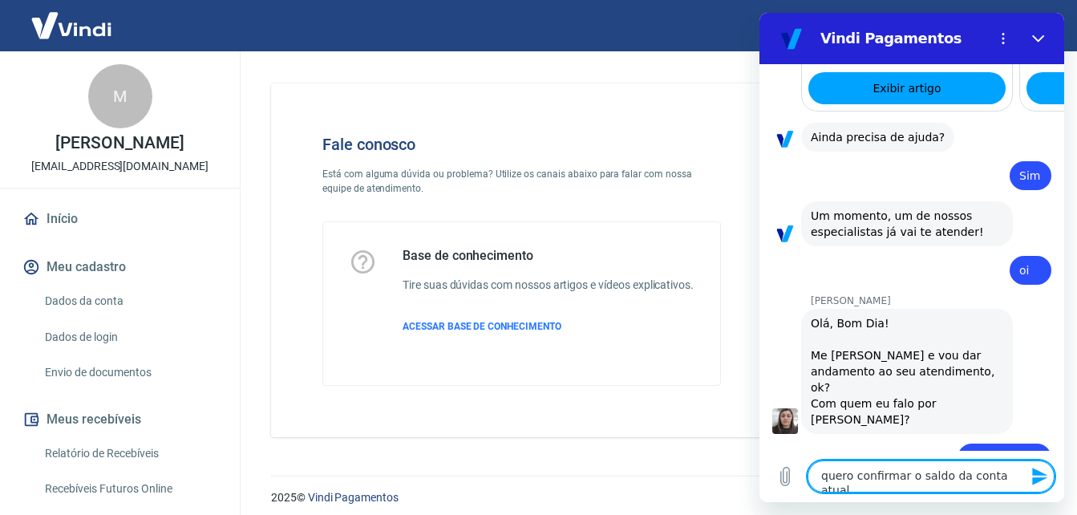
type textarea "quero confirmar o saldo da conta atual"
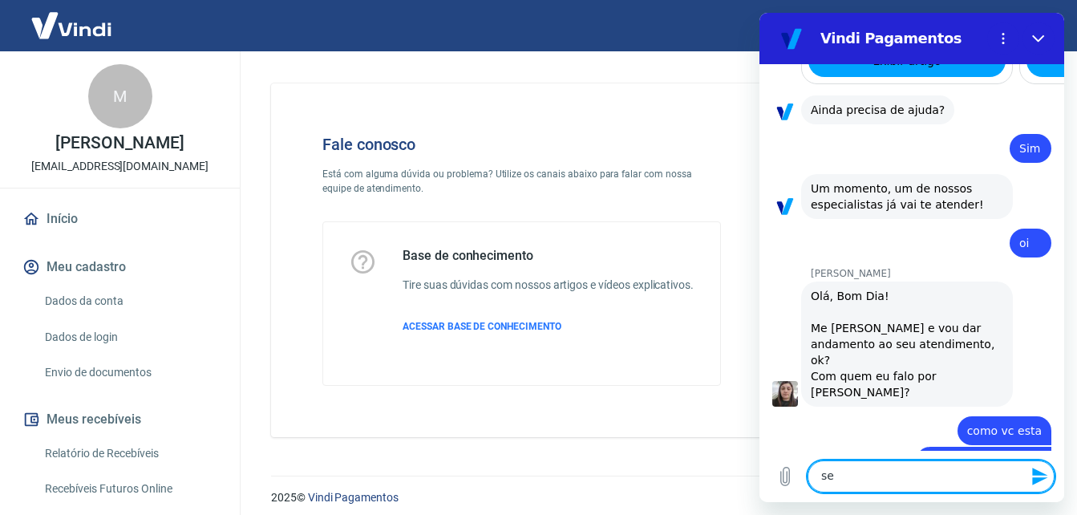
scroll to position [3840, 0]
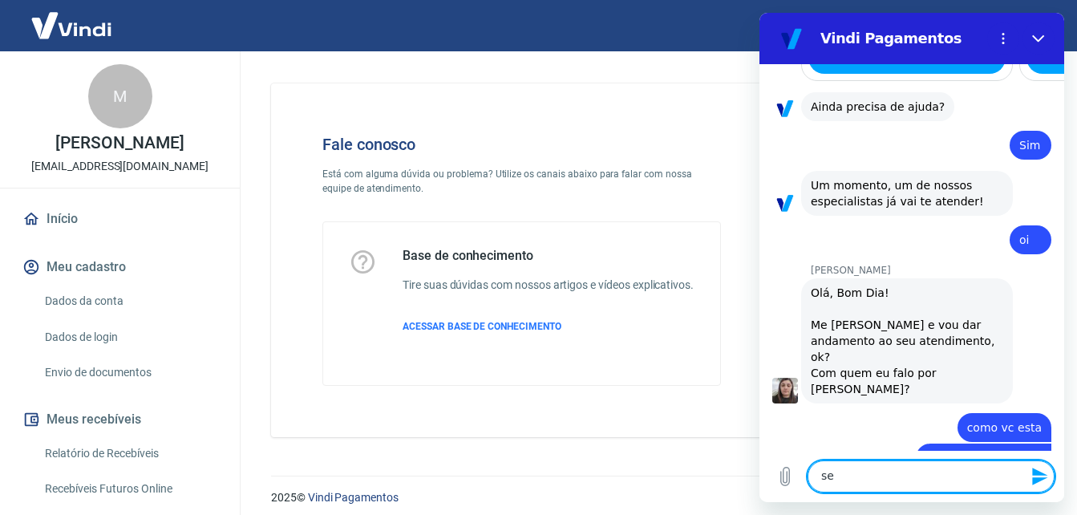
type textarea "s"
type textarea "r"
type textarea "S"
type textarea "se r$ 0,00"
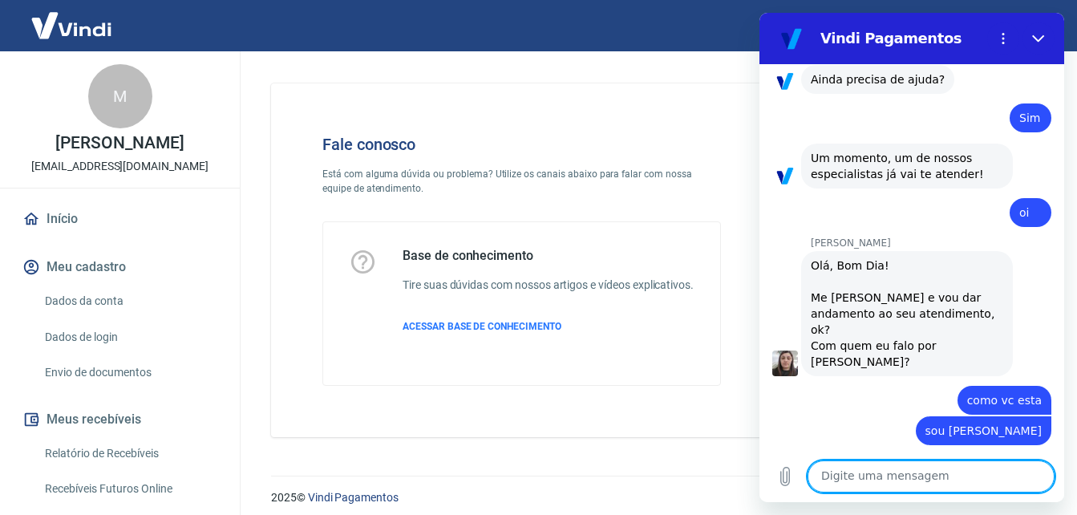
scroll to position [3871, 0]
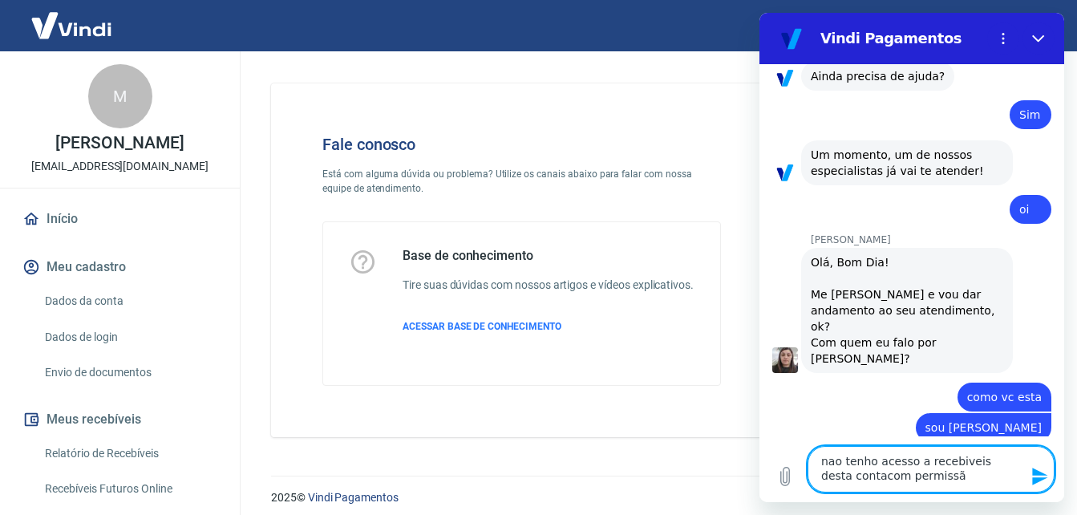
type textarea "nao tenho acesso a recebiveis desta contacom permissão"
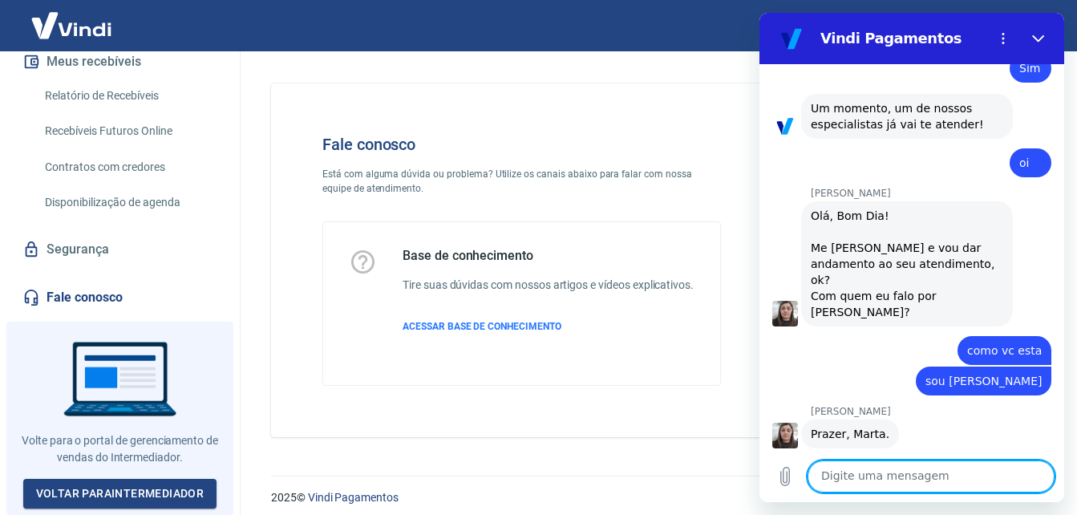
scroll to position [3970, 0]
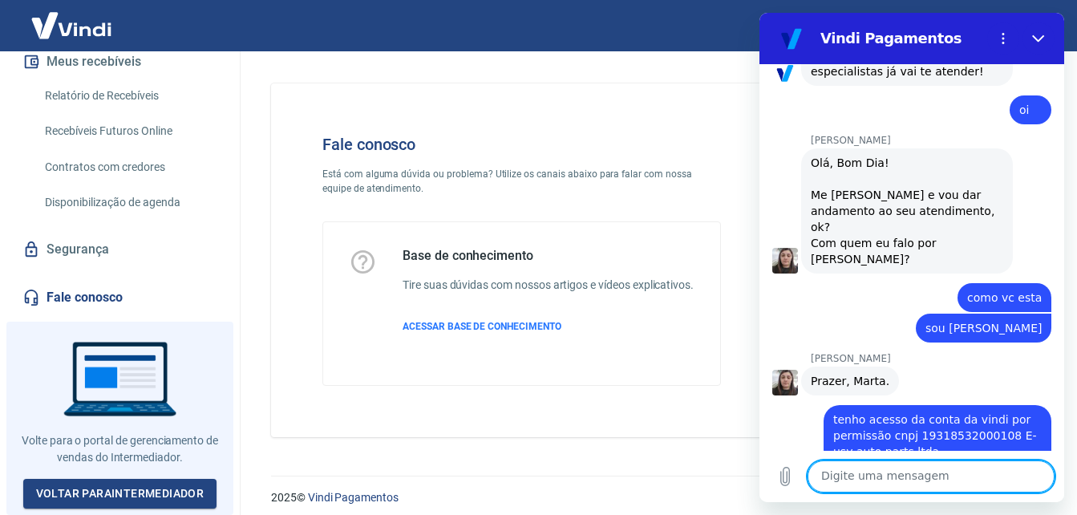
click at [911, 477] on textarea at bounding box center [930, 476] width 247 height 32
type textarea "ok"
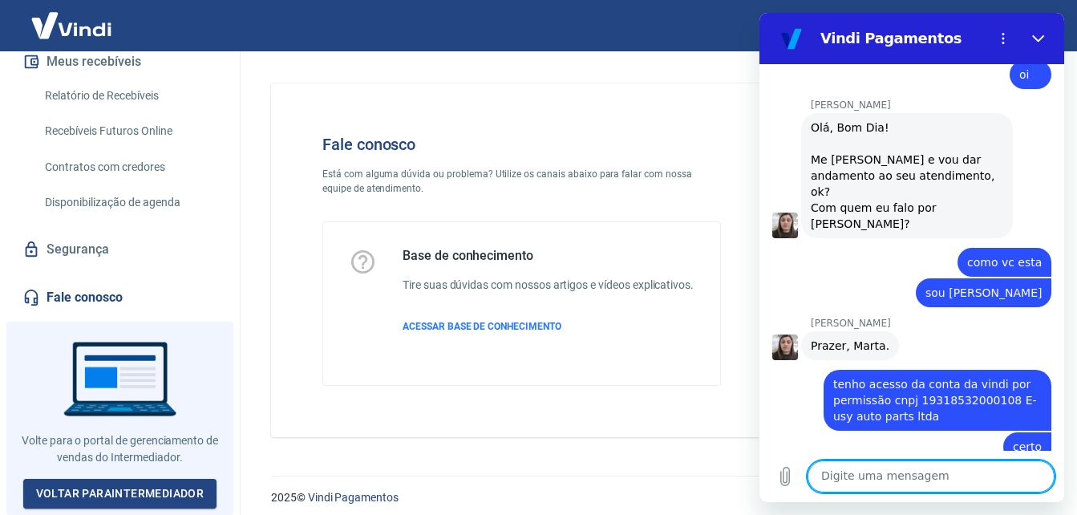
scroll to position [4009, 0]
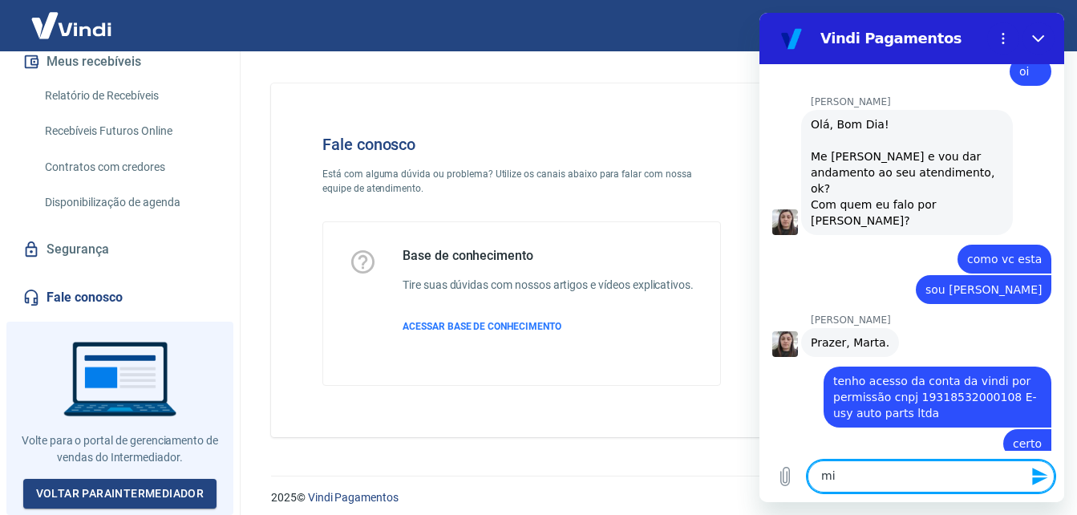
type textarea "m"
type textarea "o"
type textarea "ok"
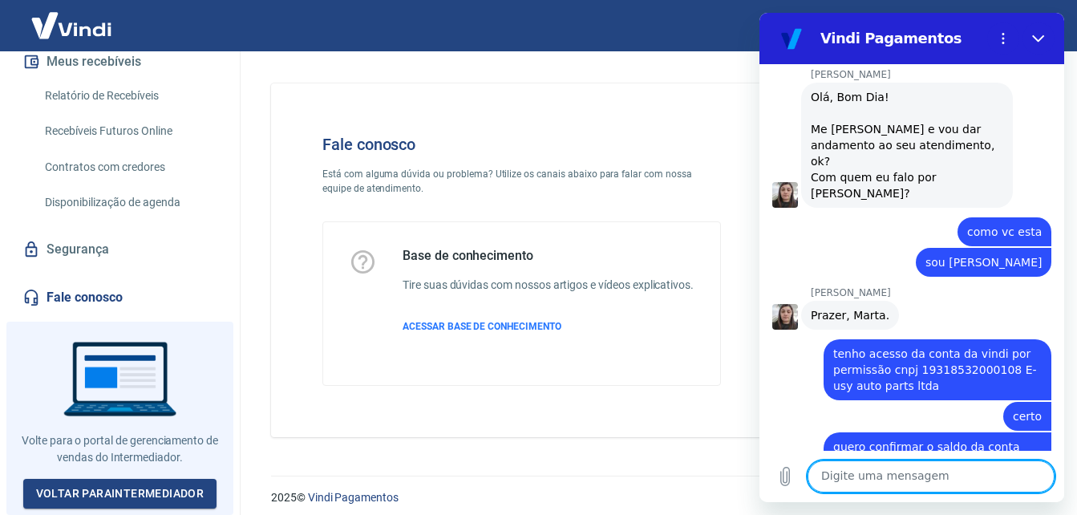
scroll to position [4039, 0]
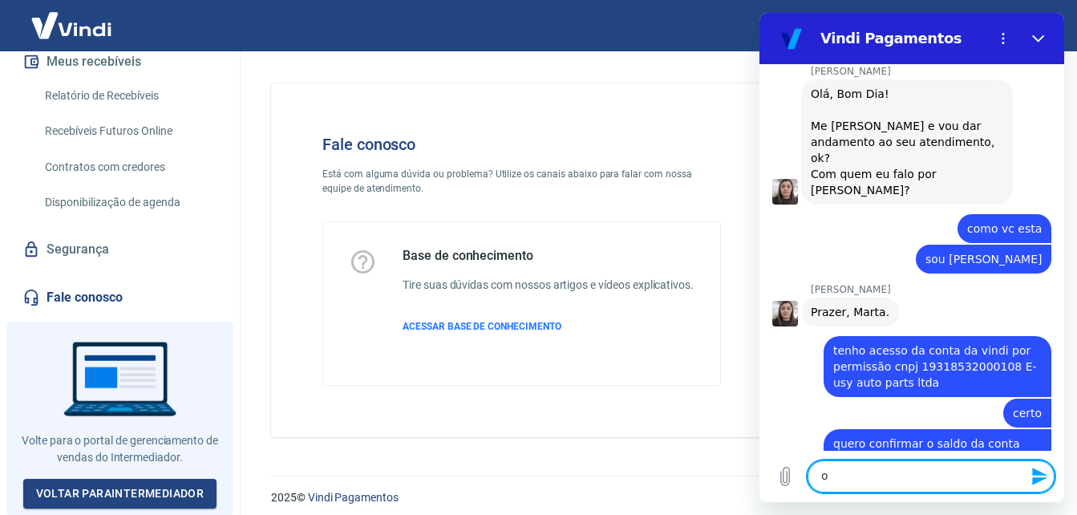
type textarea "ok"
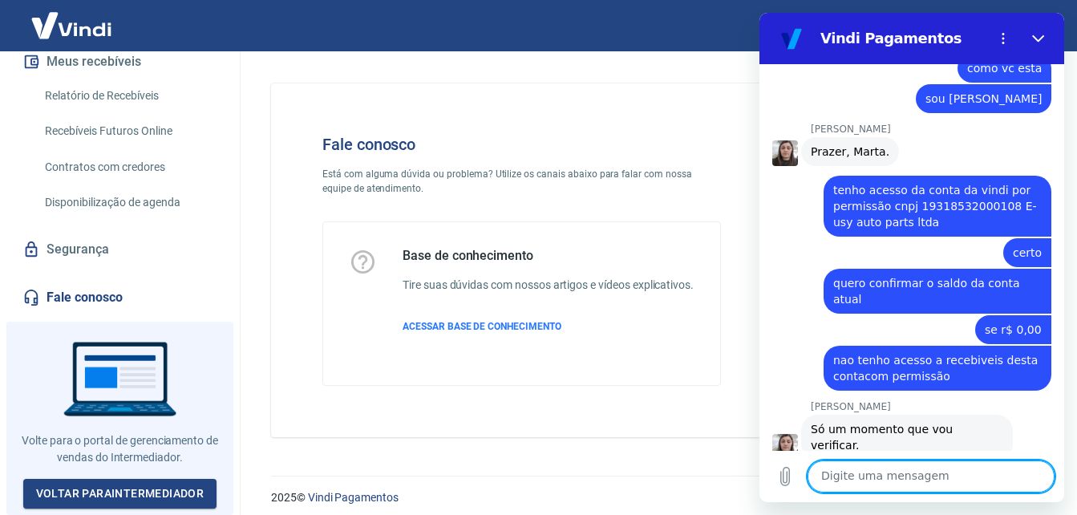
scroll to position [4203, 0]
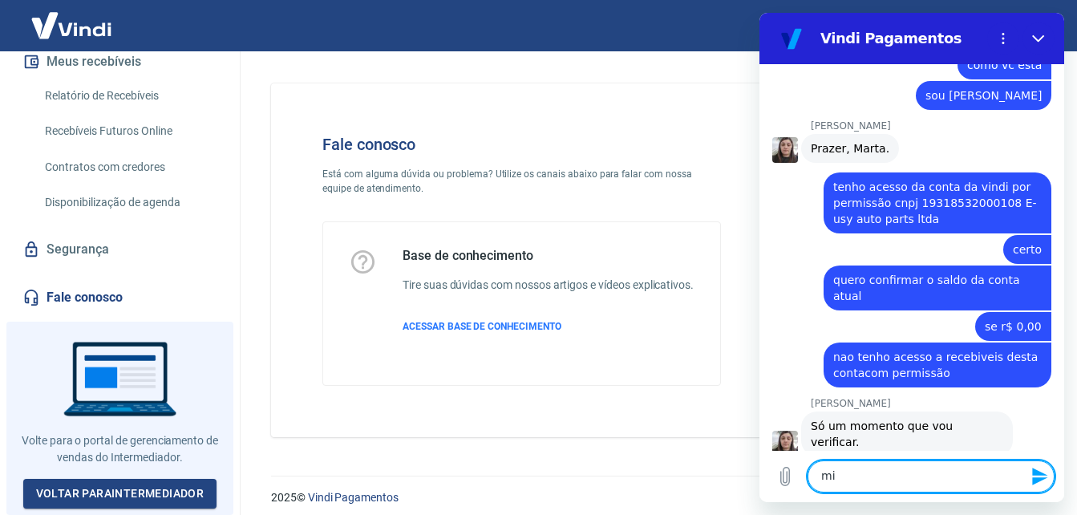
type textarea "m"
type textarea "M"
type textarea "outra coisa"
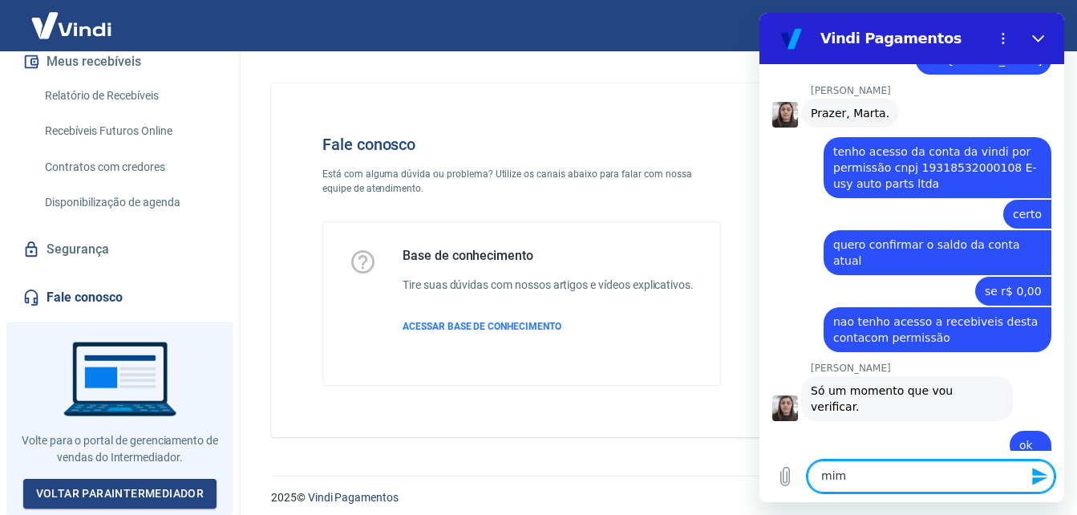
scroll to position [4241, 0]
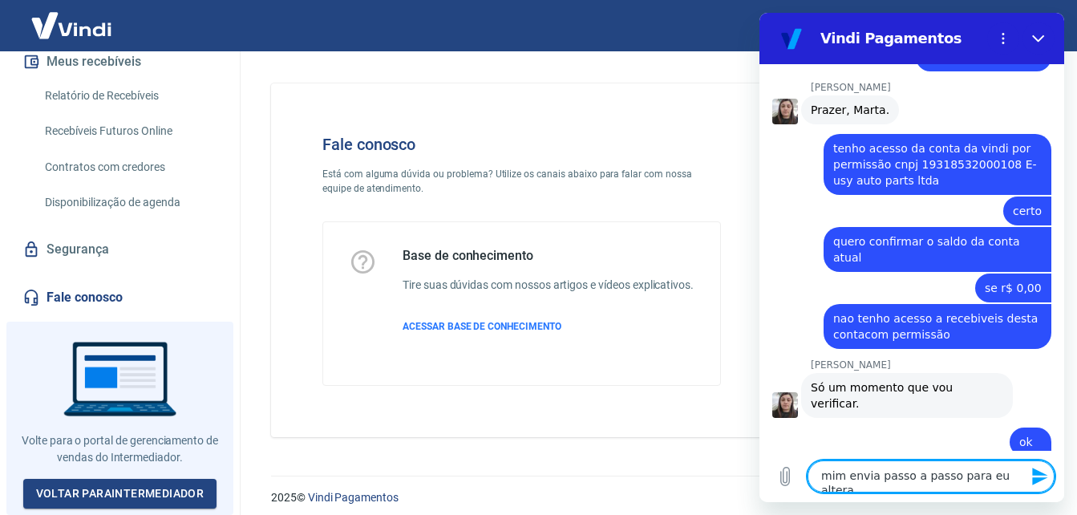
type textarea "mim envia passo a passo para eu alterar"
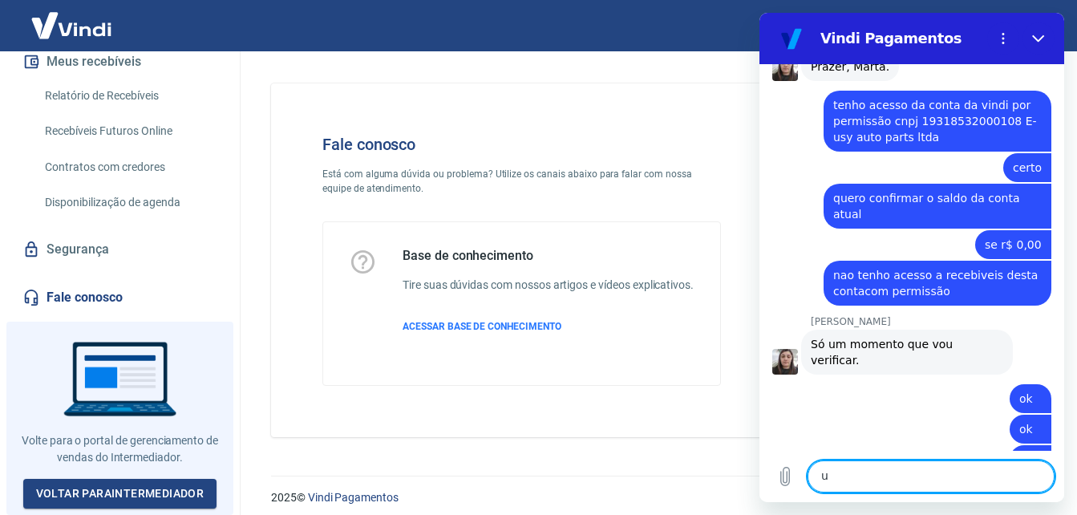
scroll to position [4288, 0]
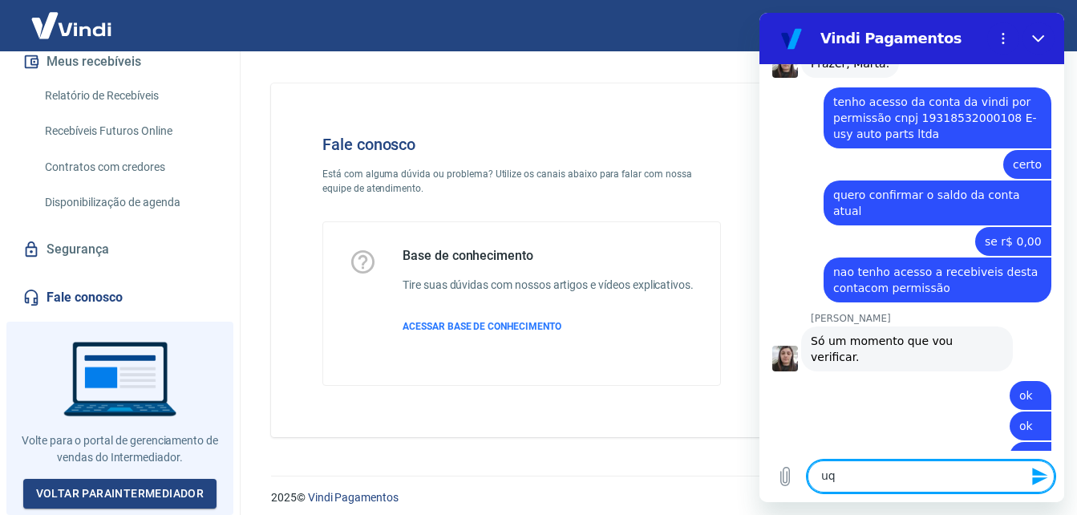
type textarea "u"
type textarea "q"
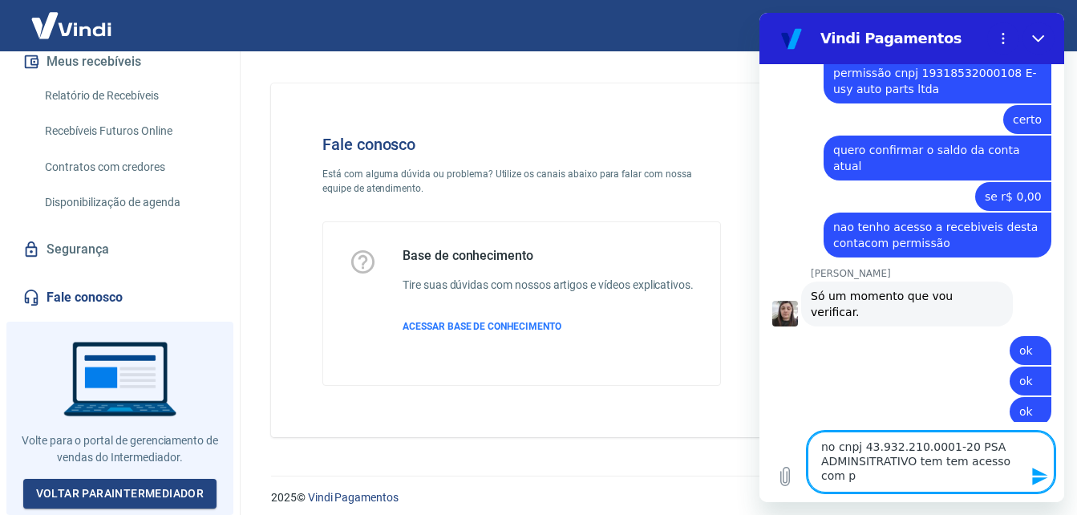
scroll to position [4334, 0]
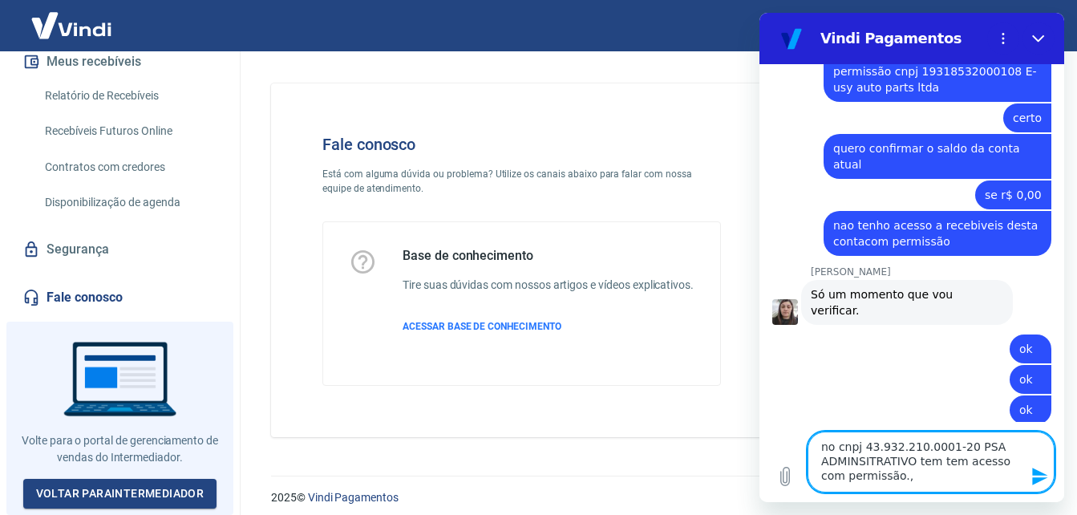
type textarea "no cnpj 43.932.210.0001-20 PSA ADMINSITRATIVO tem tem acesso com permissão.,"
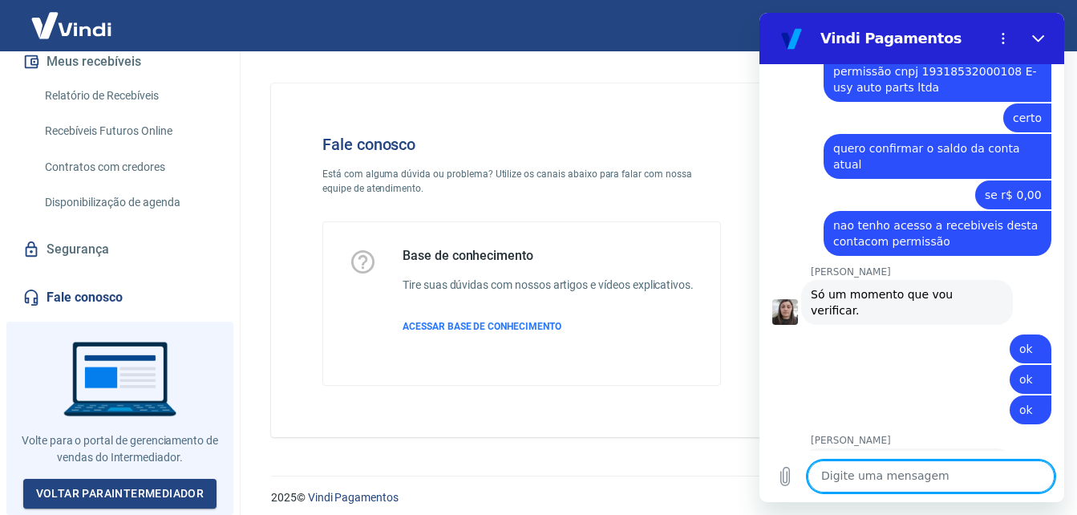
scroll to position [4381, 0]
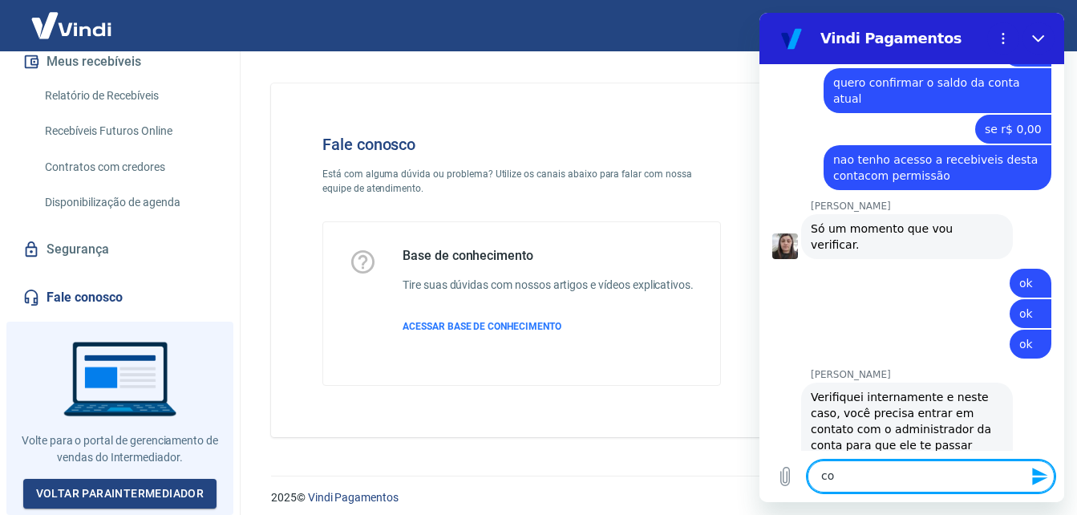
type textarea "c"
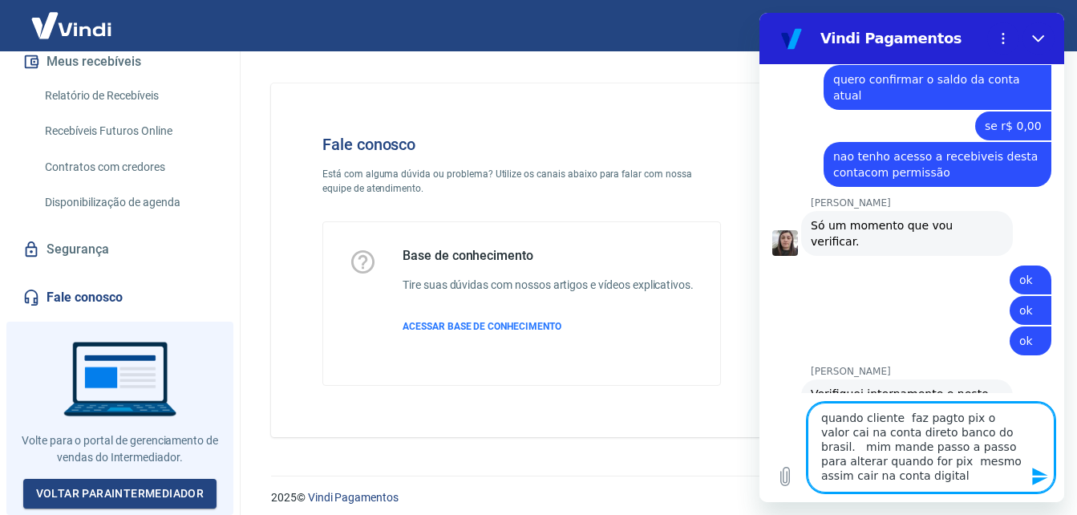
type textarea "quando cliente faz pagto pix o valor cai na conta direto banco do brasil. mim m…"
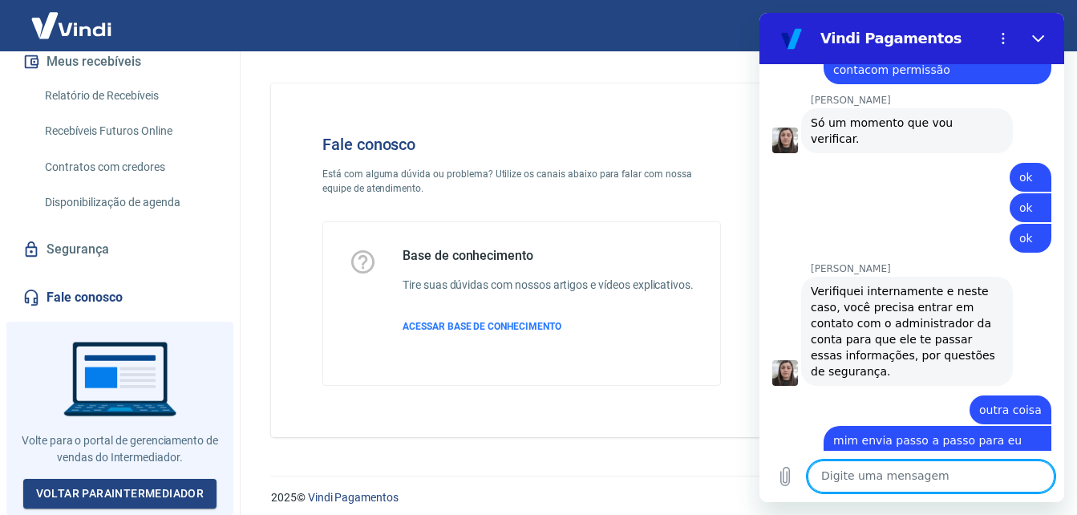
scroll to position [4536, 0]
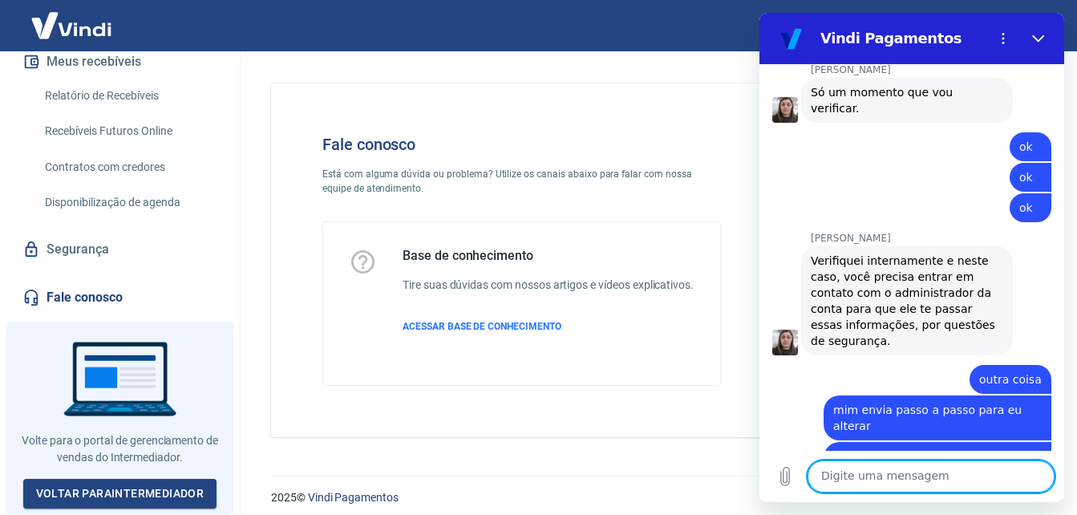
click at [958, 469] on textarea at bounding box center [930, 476] width 247 height 32
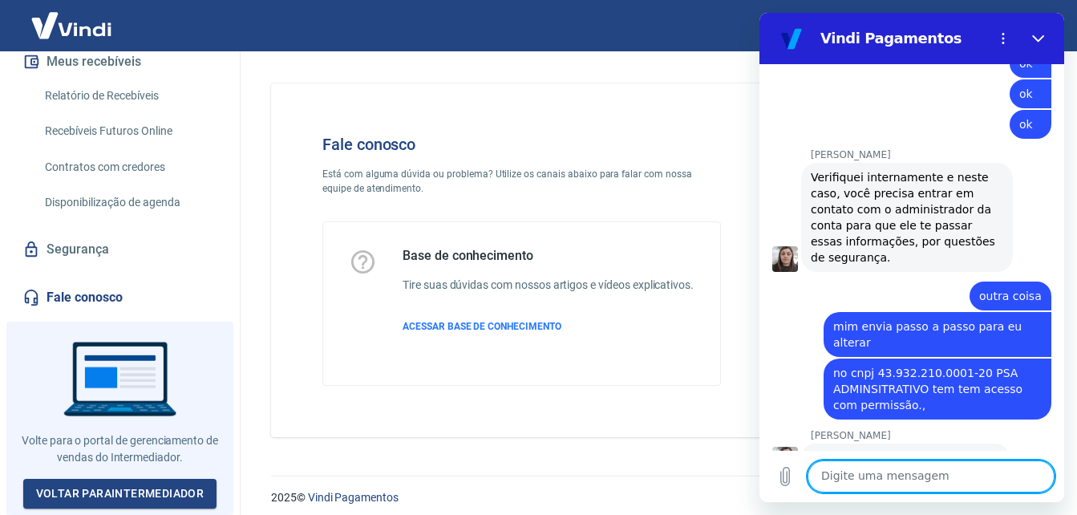
scroll to position [4623, 0]
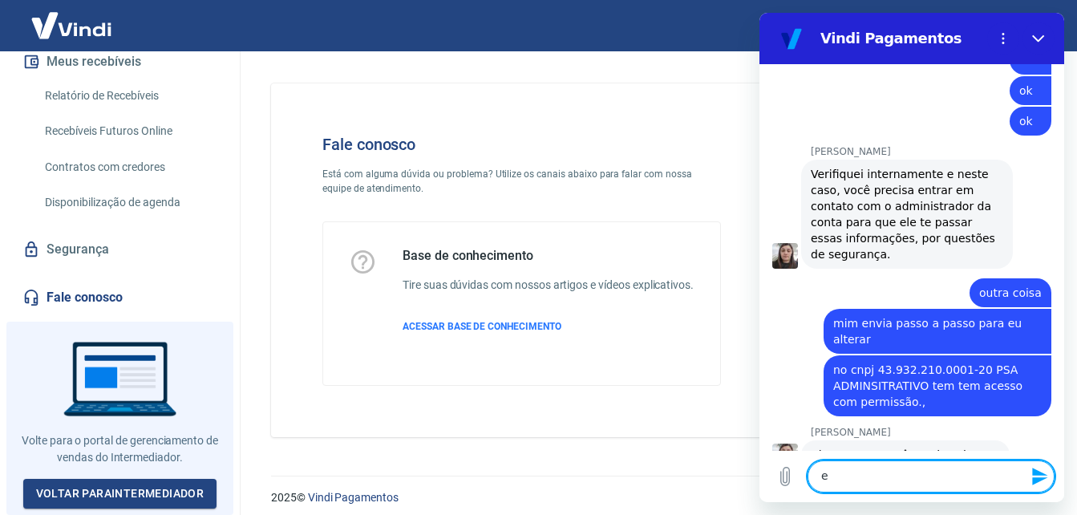
type textarea "e"
type textarea "e padrão para qualquer conta"
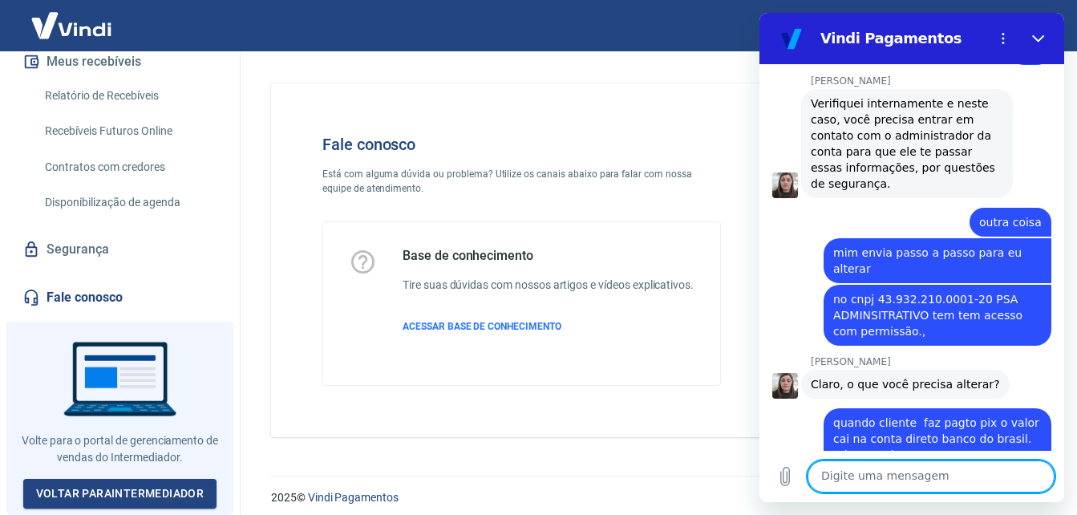
scroll to position [4692, 0]
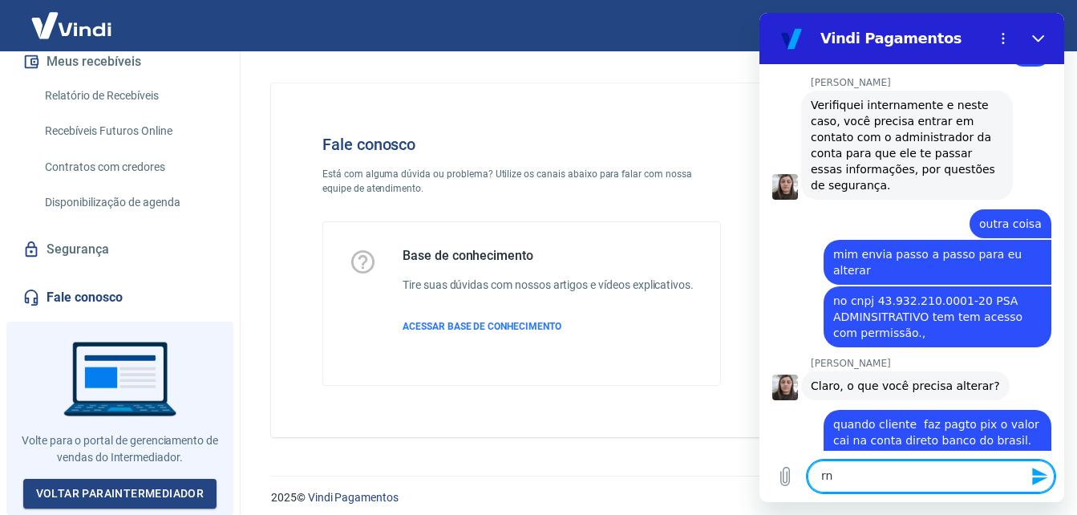
type textarea "r"
type textarea "c"
type textarea "C"
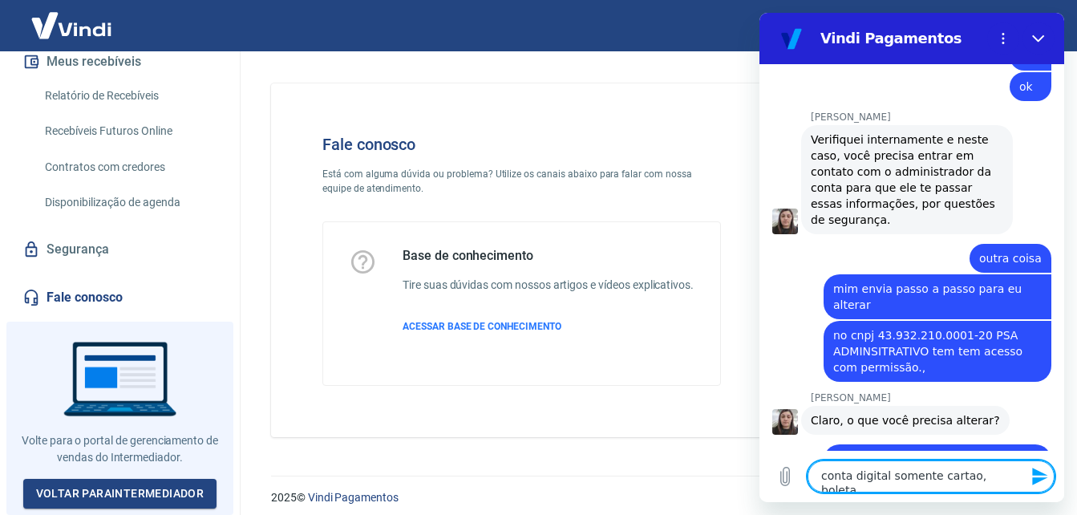
type textarea "conta digital somente cartao, boleta"
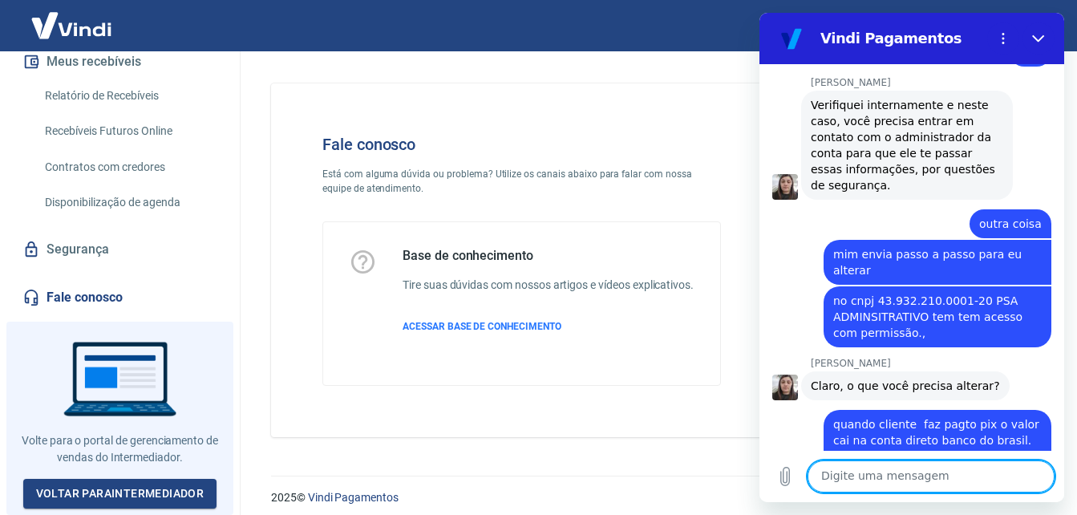
scroll to position [4722, 0]
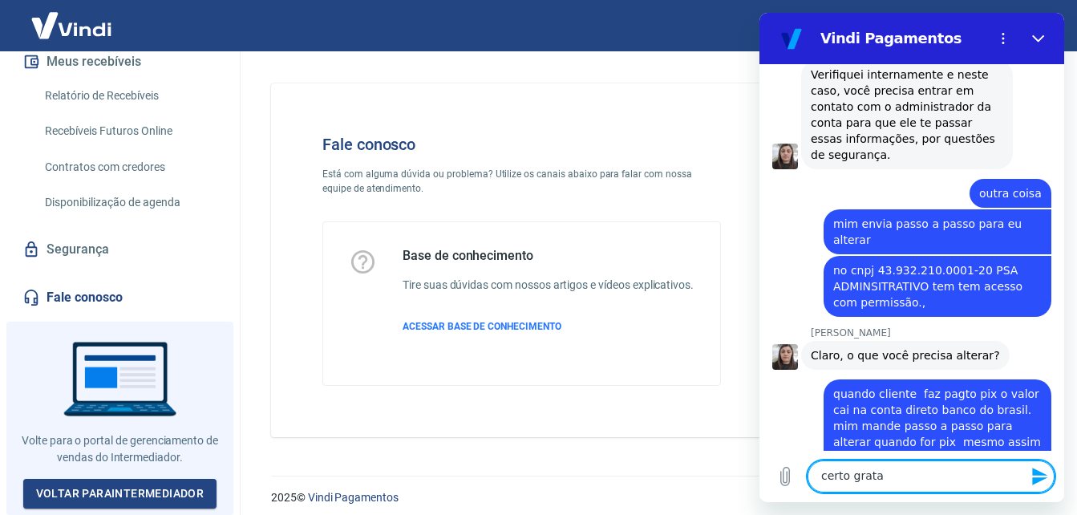
type textarea "certo grata ."
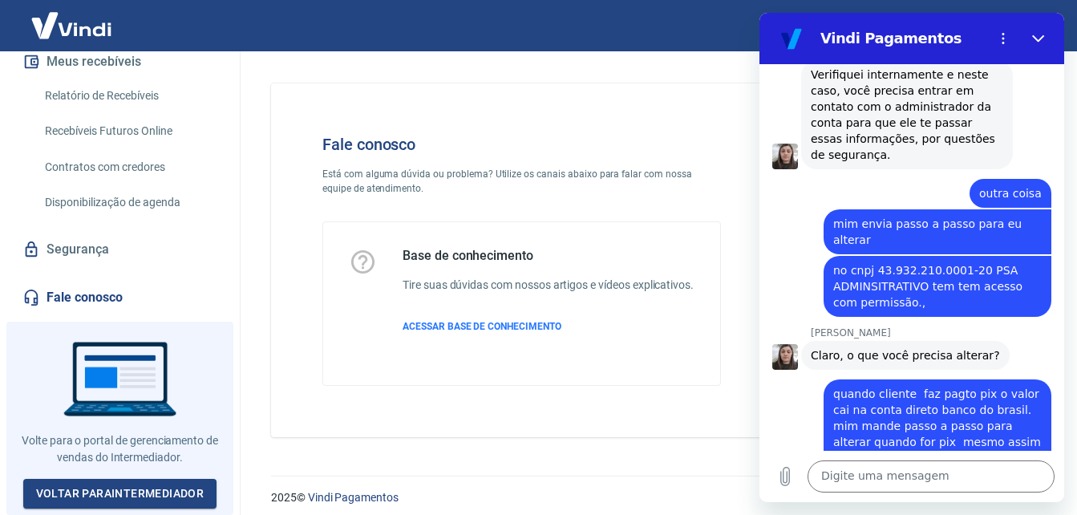
drag, startPoint x: 902, startPoint y: 290, endPoint x: 809, endPoint y: 228, distance: 112.1
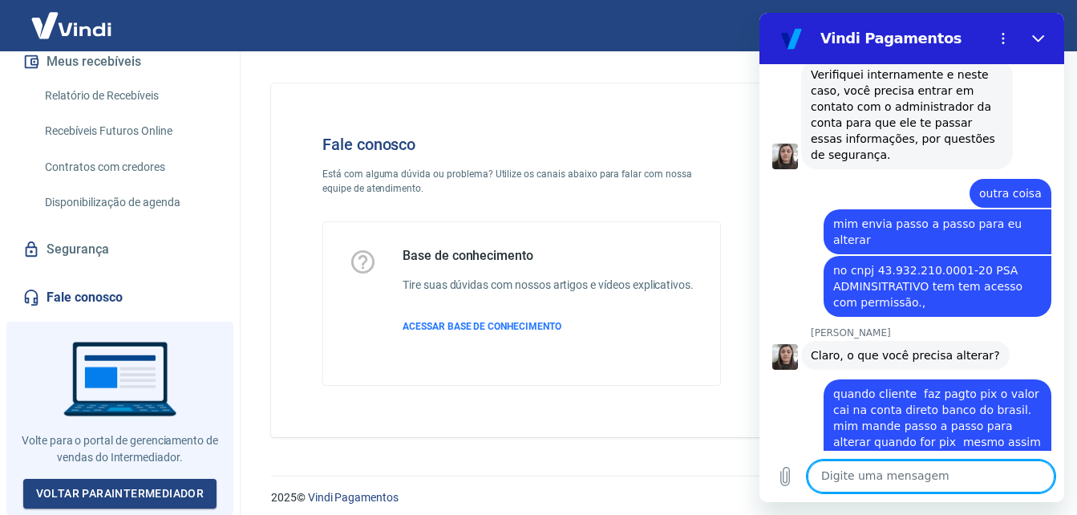
scroll to position [4854, 0]
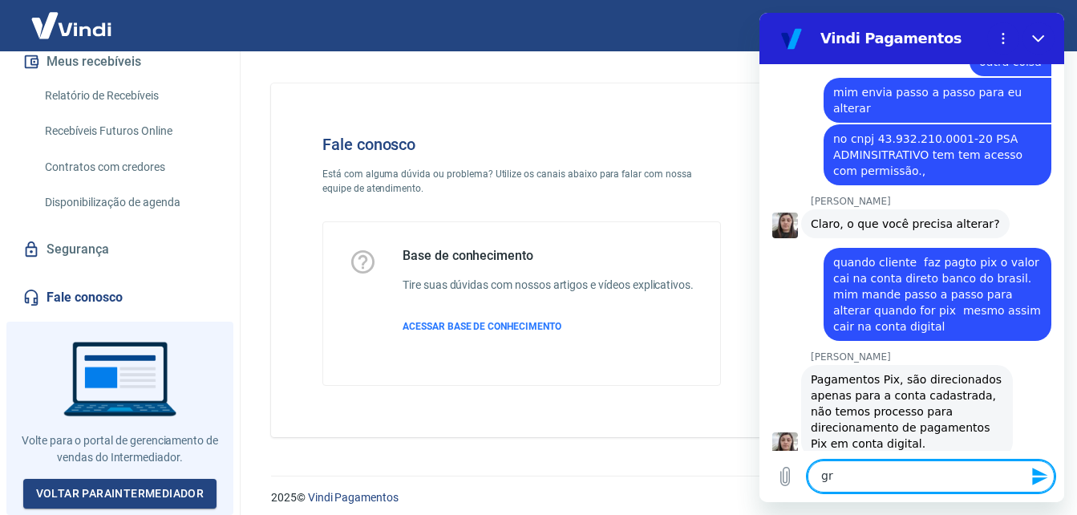
type textarea "g"
type textarea "ate mais"
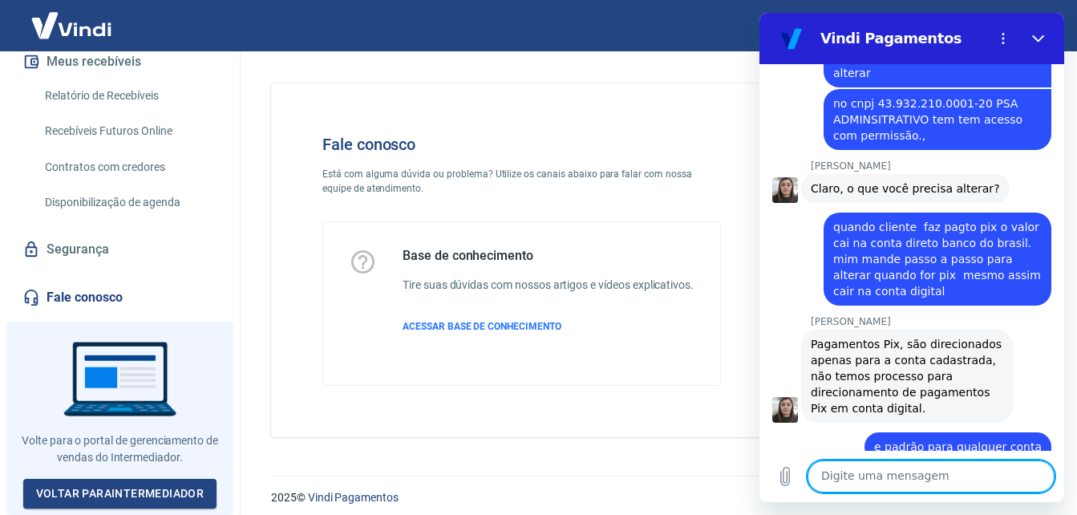
scroll to position [4892, 0]
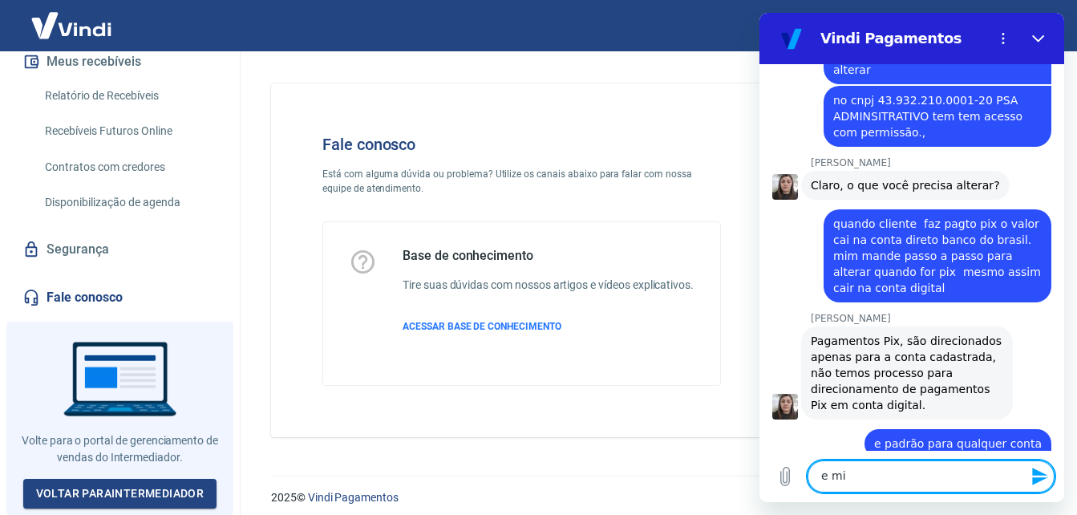
type textarea "e mim"
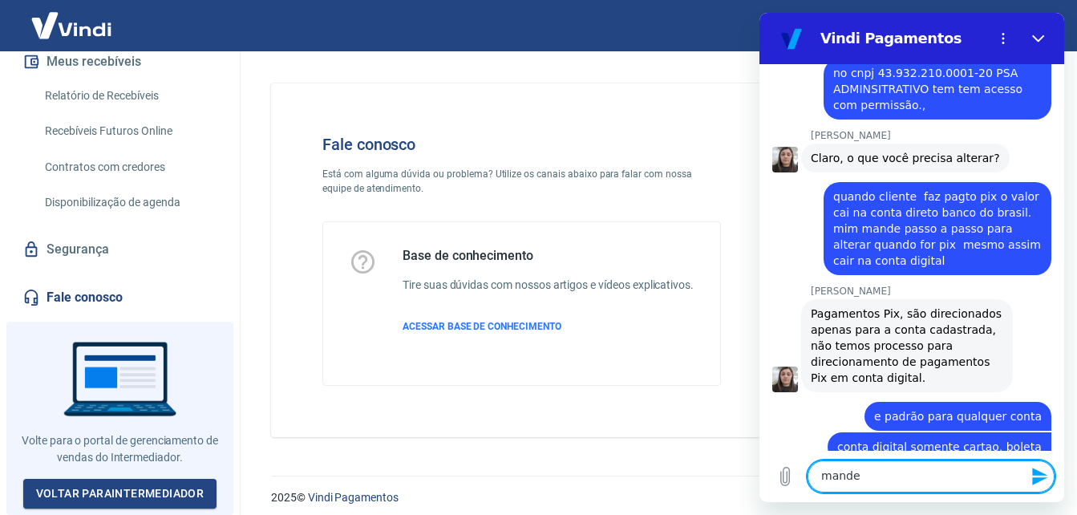
scroll to position [4923, 0]
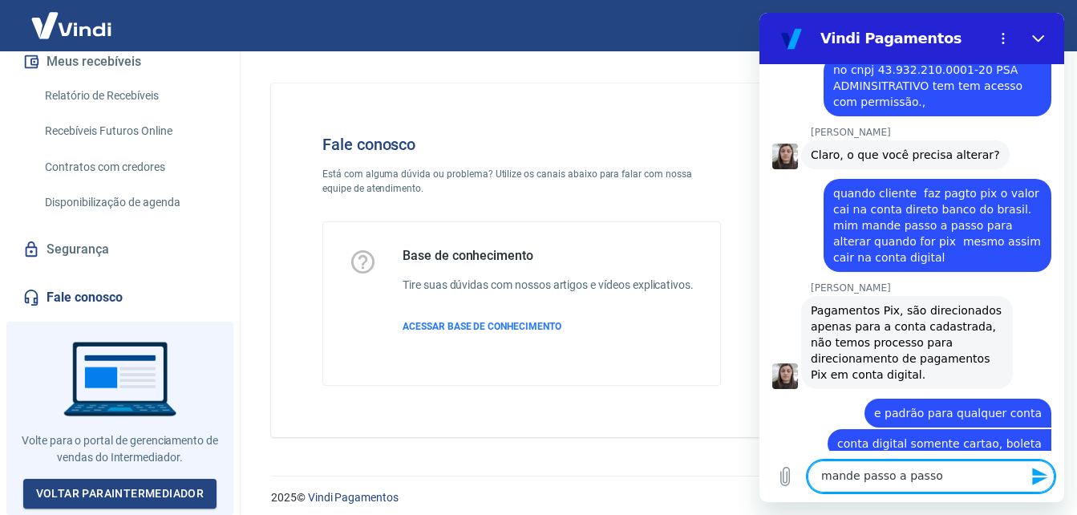
type textarea "mande passo a passo"
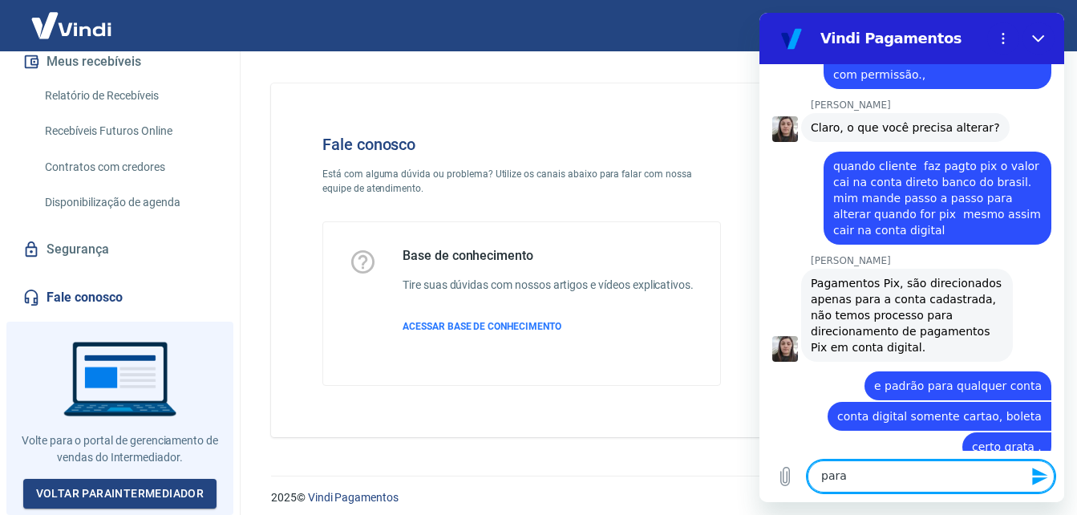
scroll to position [4953, 0]
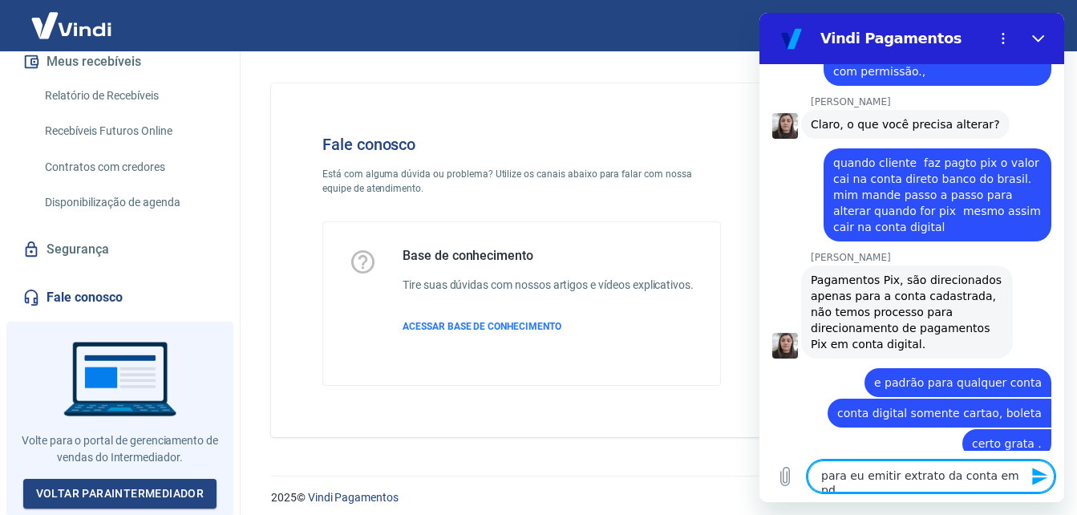
type textarea "para eu emitir extrato da conta em pdf"
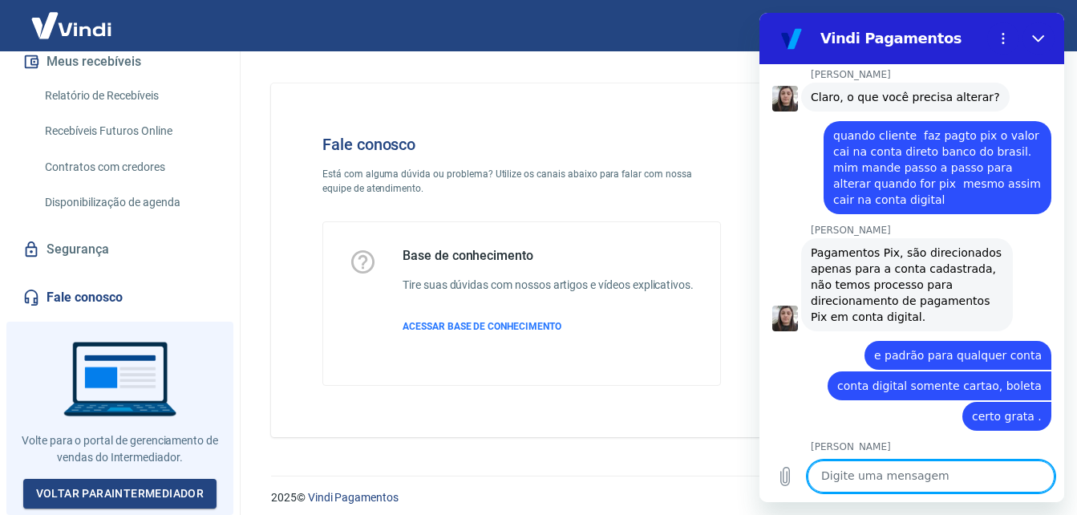
scroll to position [4984, 0]
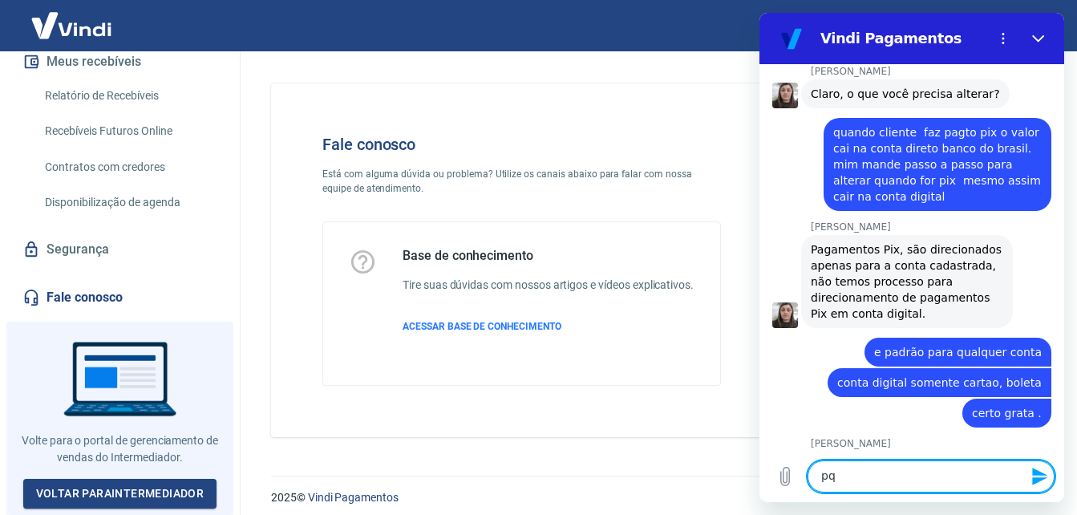
type textarea "p"
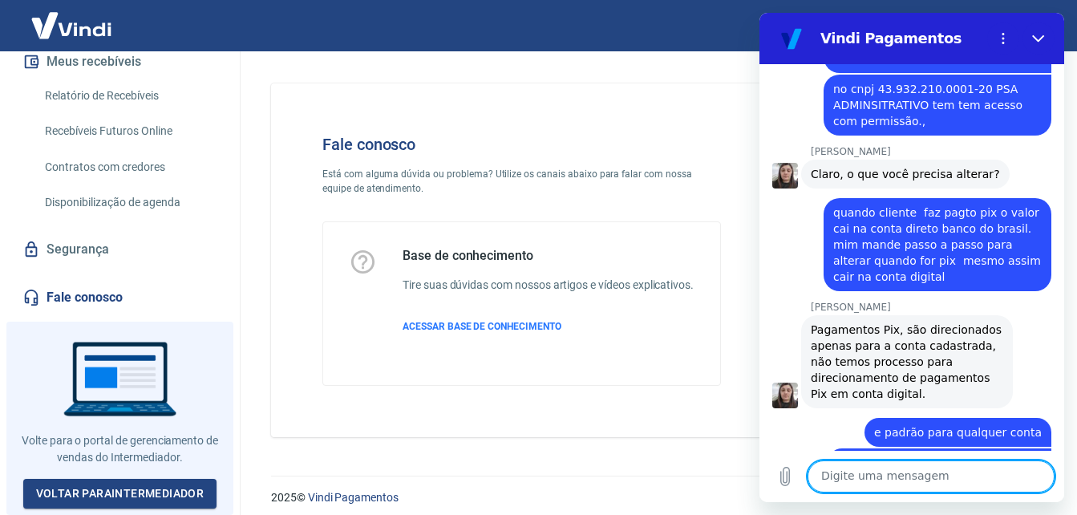
scroll to position [4743, 0]
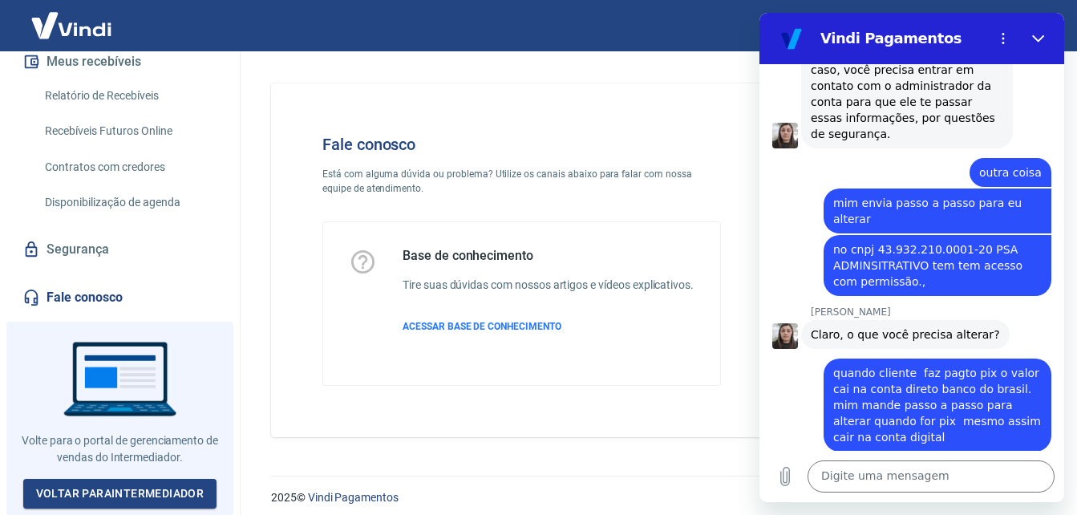
drag, startPoint x: 903, startPoint y: 301, endPoint x: 808, endPoint y: 233, distance: 116.1
click at [808, 475] on div "Silvana Araujo diz: Pagamentos Pix, são direcionados apenas para a conta cadast…" at bounding box center [907, 521] width 212 height 93
copy span "Pagamentos Pix, são direcionados apenas para a conta cadastrada, não temos proc…"
click at [950, 483] on span "Pagamentos Pix, são direcionados apenas para a conta cadastrada, não temos proc…" at bounding box center [907, 521] width 195 height 77
click at [994, 475] on div "Silvana Araujo diz: Pagamentos Pix, são direcionados apenas para a conta cadast…" at bounding box center [907, 521] width 212 height 93
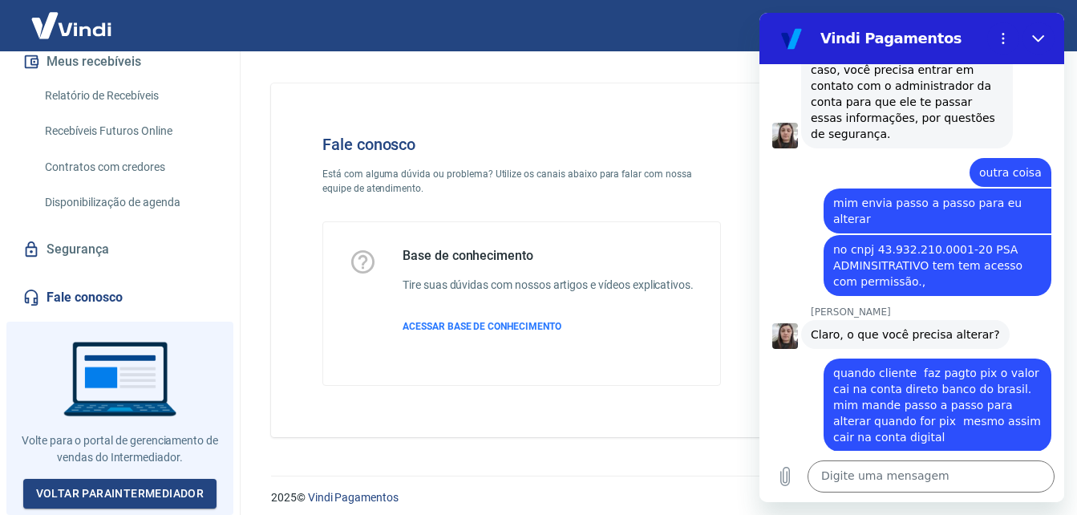
click at [1035, 474] on div "Silvana Araujo diz: Pagamentos Pix, são direcionados apenas para a conta cadast…" at bounding box center [918, 521] width 292 height 95
drag, startPoint x: 1035, startPoint y: 240, endPoint x: 935, endPoint y: 299, distance: 115.8
click at [935, 475] on div "Silvana Araujo diz: Pagamentos Pix, são direcionados apenas para a conta cadast…" at bounding box center [907, 521] width 212 height 93
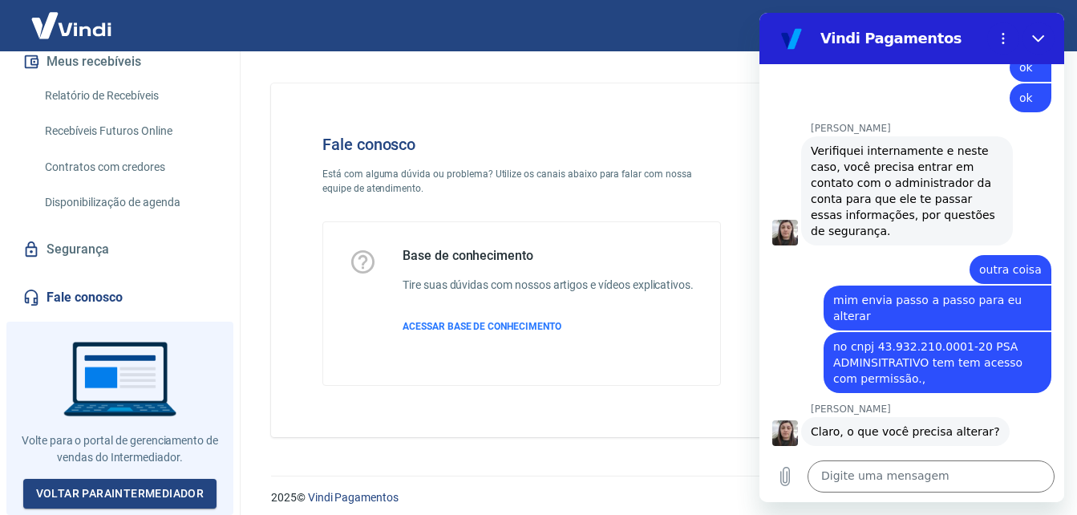
scroll to position [4726, 0]
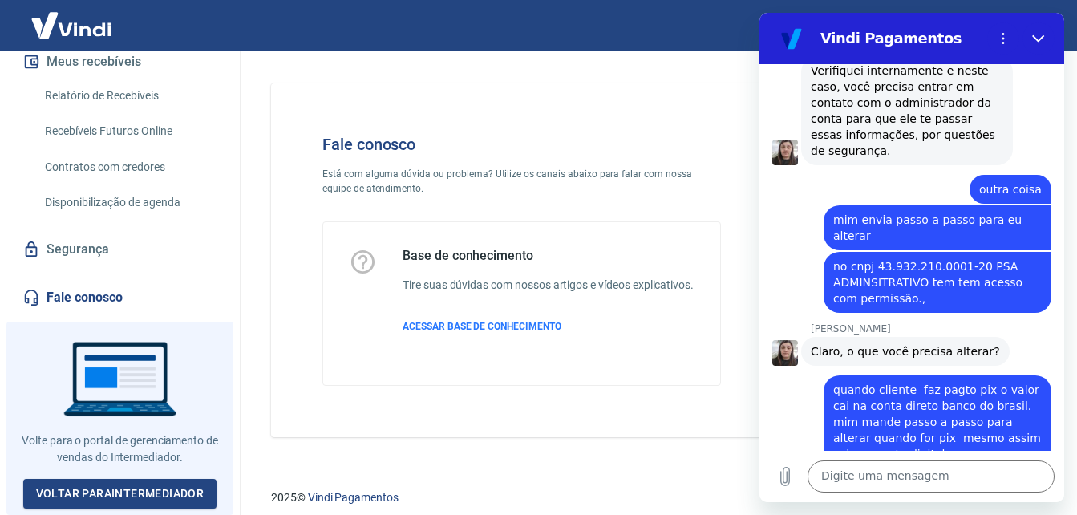
drag, startPoint x: 909, startPoint y: 318, endPoint x: 810, endPoint y: 257, distance: 116.3
drag, startPoint x: 810, startPoint y: 257, endPoint x: 840, endPoint y: 262, distance: 30.2
copy span "Pagamentos Pix, são direcionados apenas para a conta cadastrada, não temos proc…"
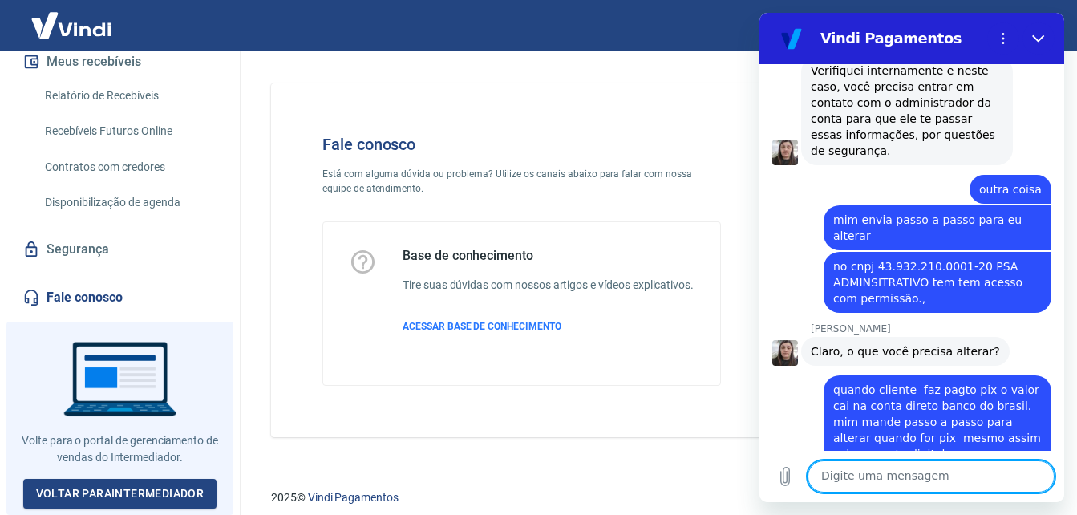
click at [931, 472] on textarea at bounding box center [930, 476] width 247 height 32
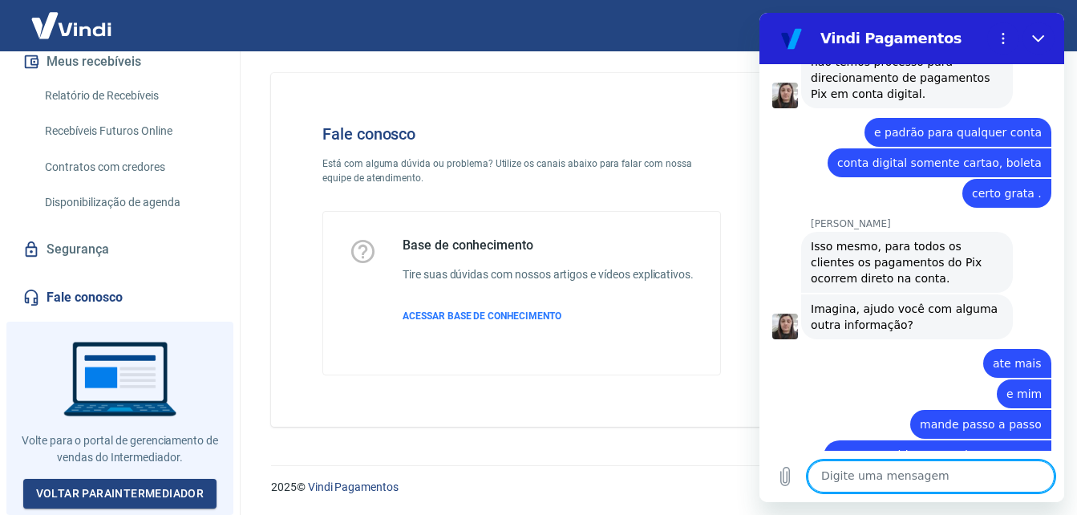
scroll to position [5381, 0]
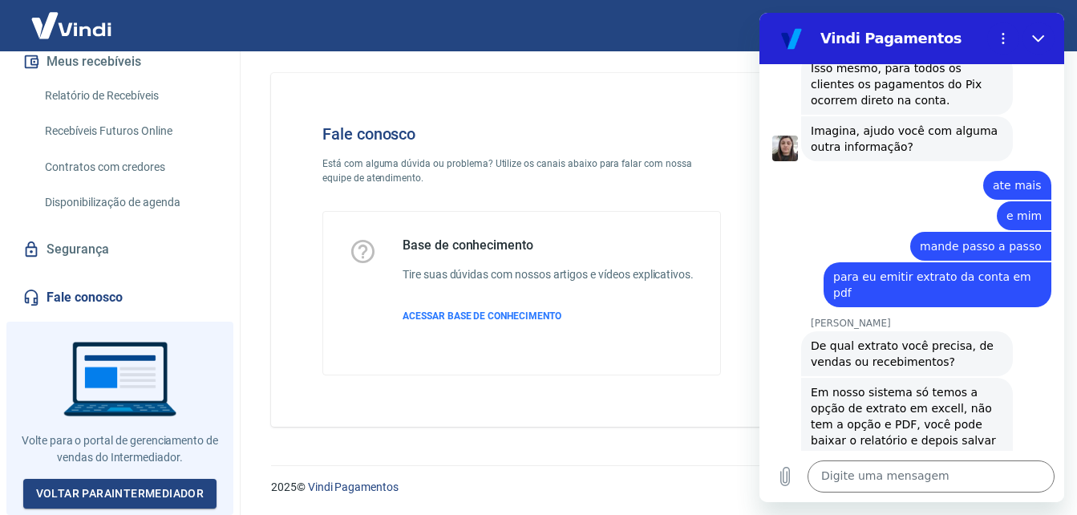
click at [855, 473] on textarea at bounding box center [930, 476] width 247 height 32
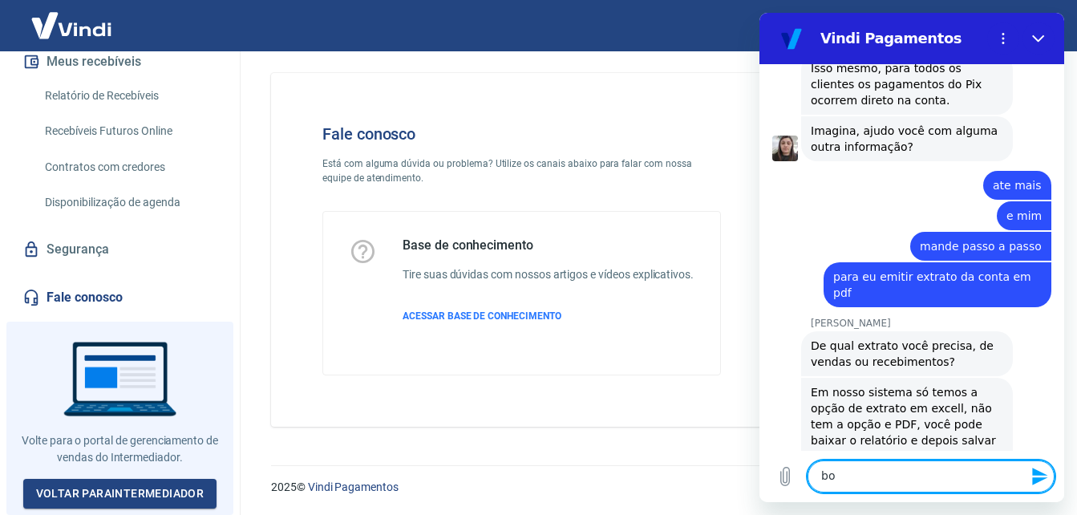
type textarea "b"
type textarea "vou dar uma olhada"
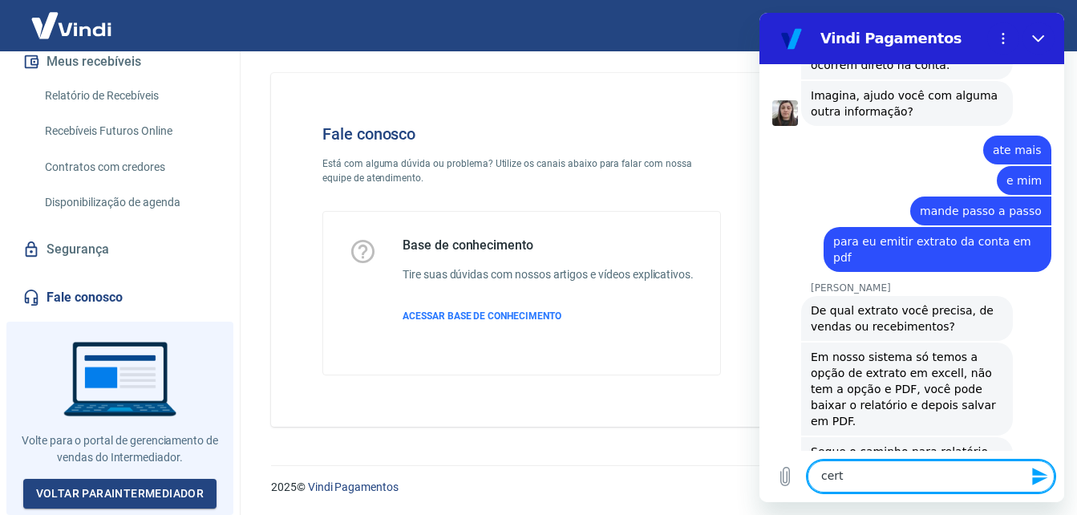
type textarea "certo"
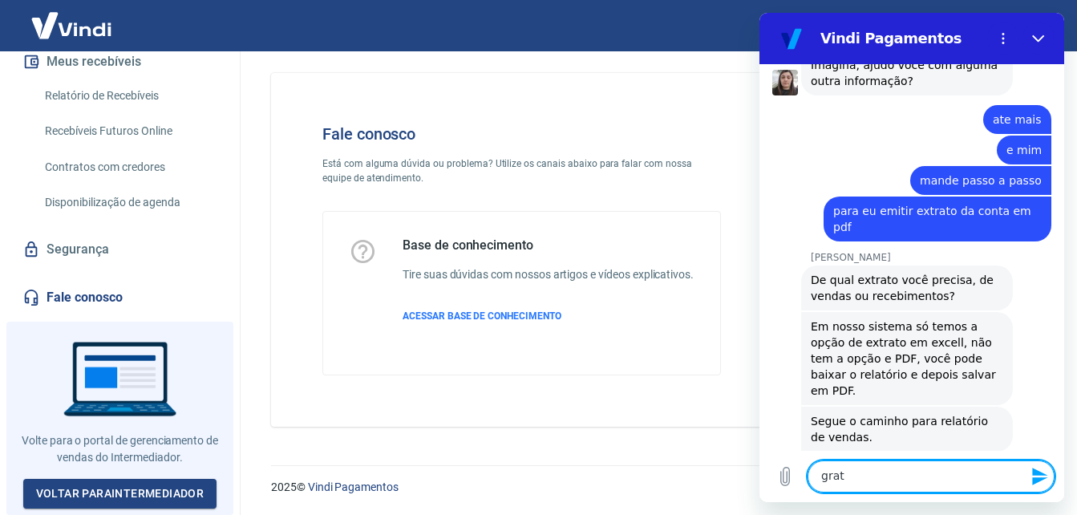
type textarea "grata"
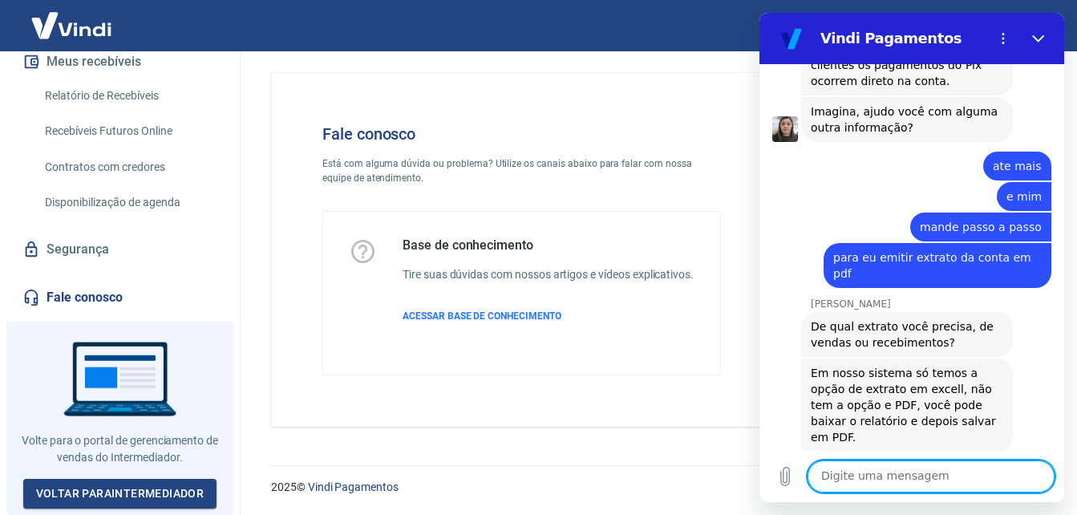
scroll to position [0, 0]
